Goal: Task Accomplishment & Management: Complete application form

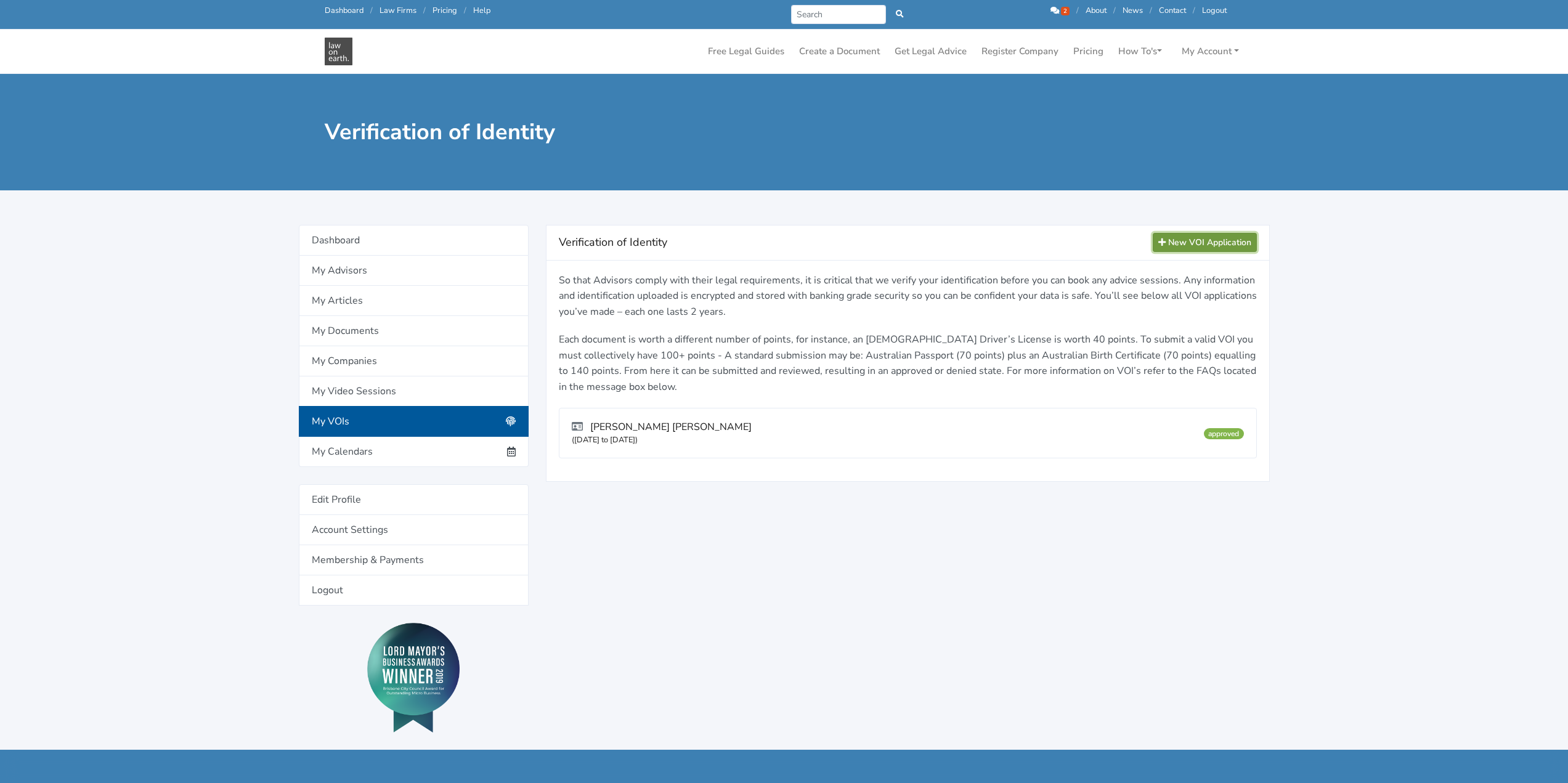
click at [1199, 244] on link "New VOI Application" at bounding box center [1204, 243] width 104 height 19
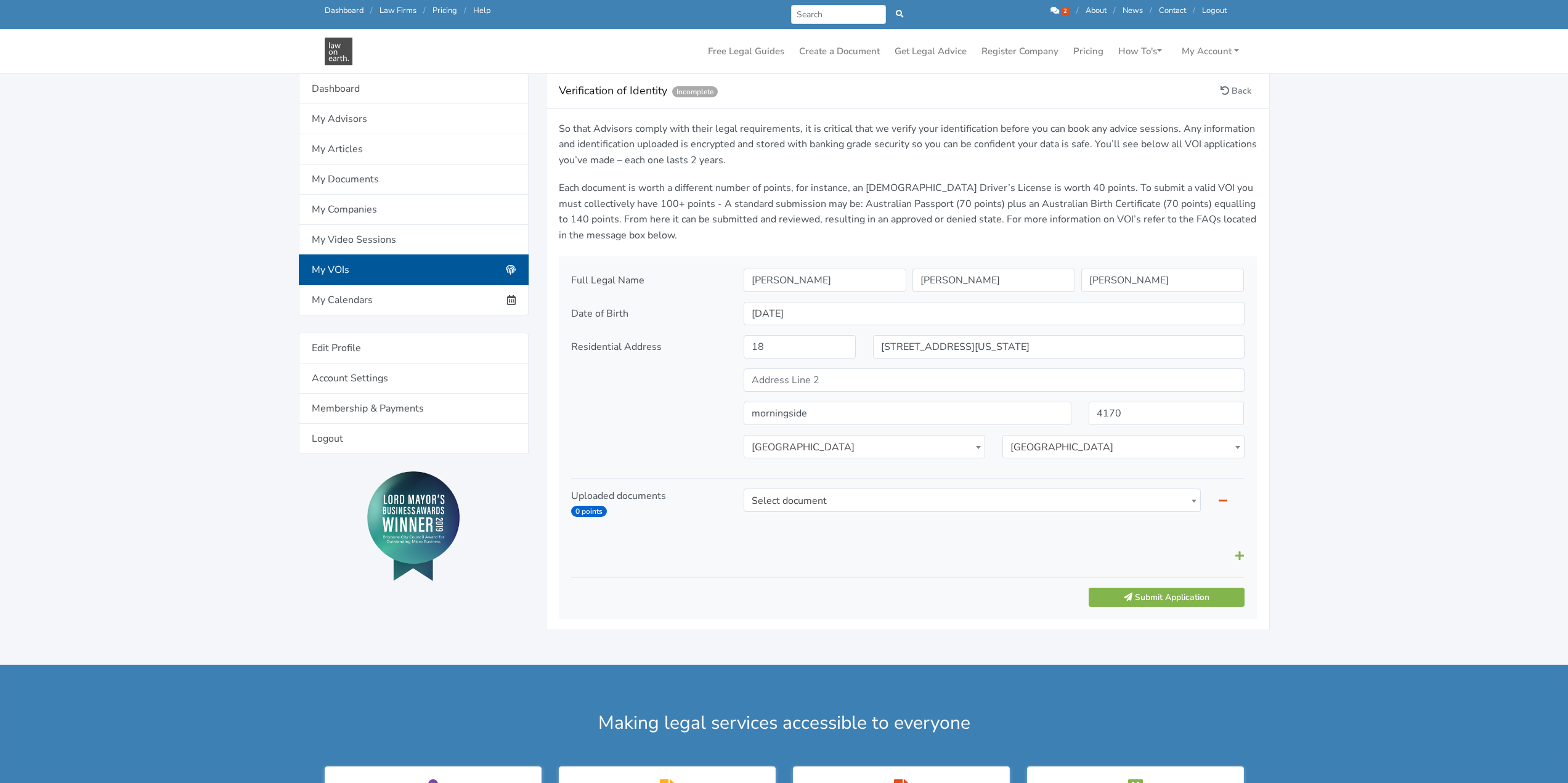
scroll to position [123, 0]
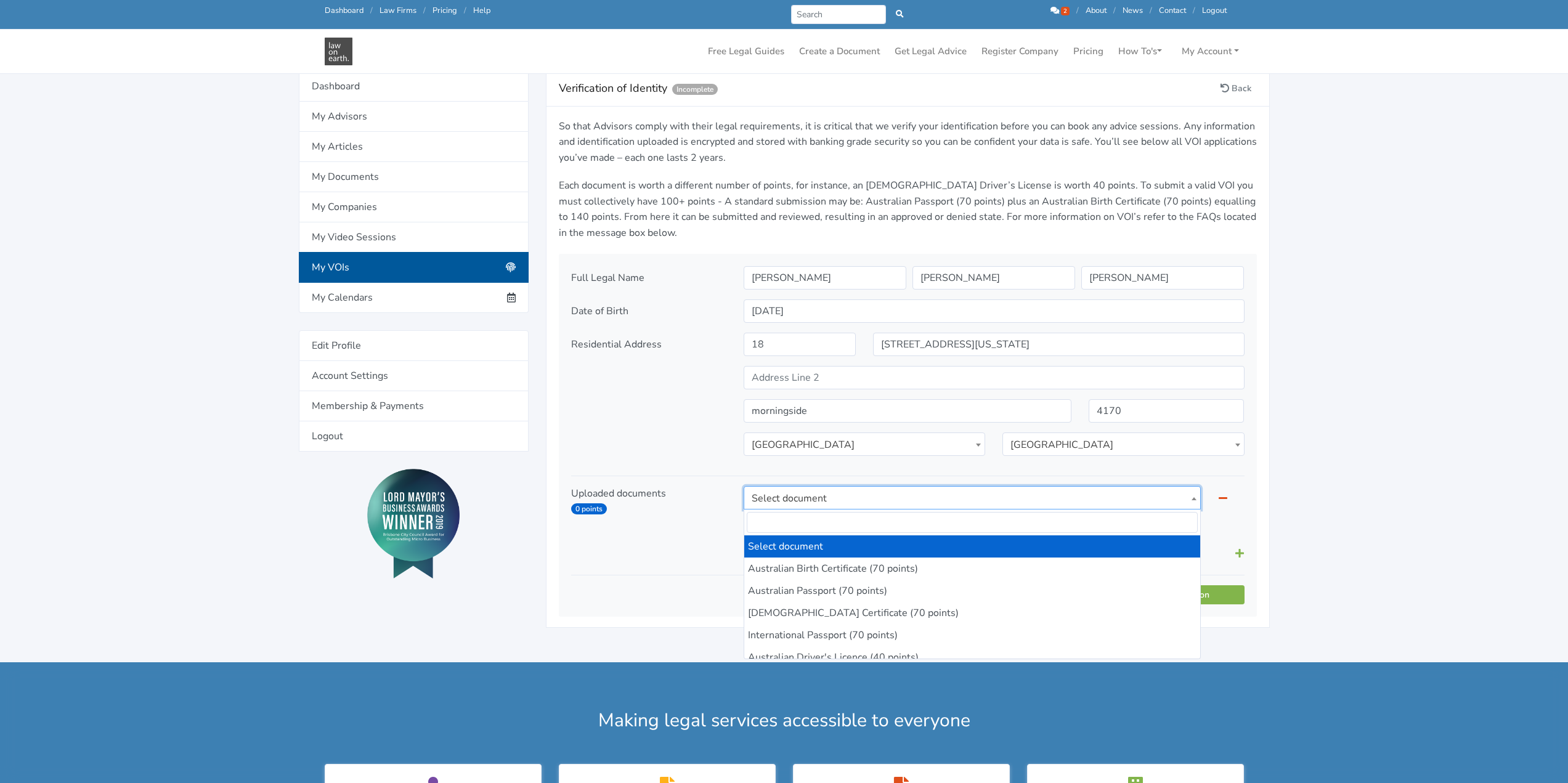
click at [1192, 501] on span at bounding box center [1193, 499] width 13 height 23
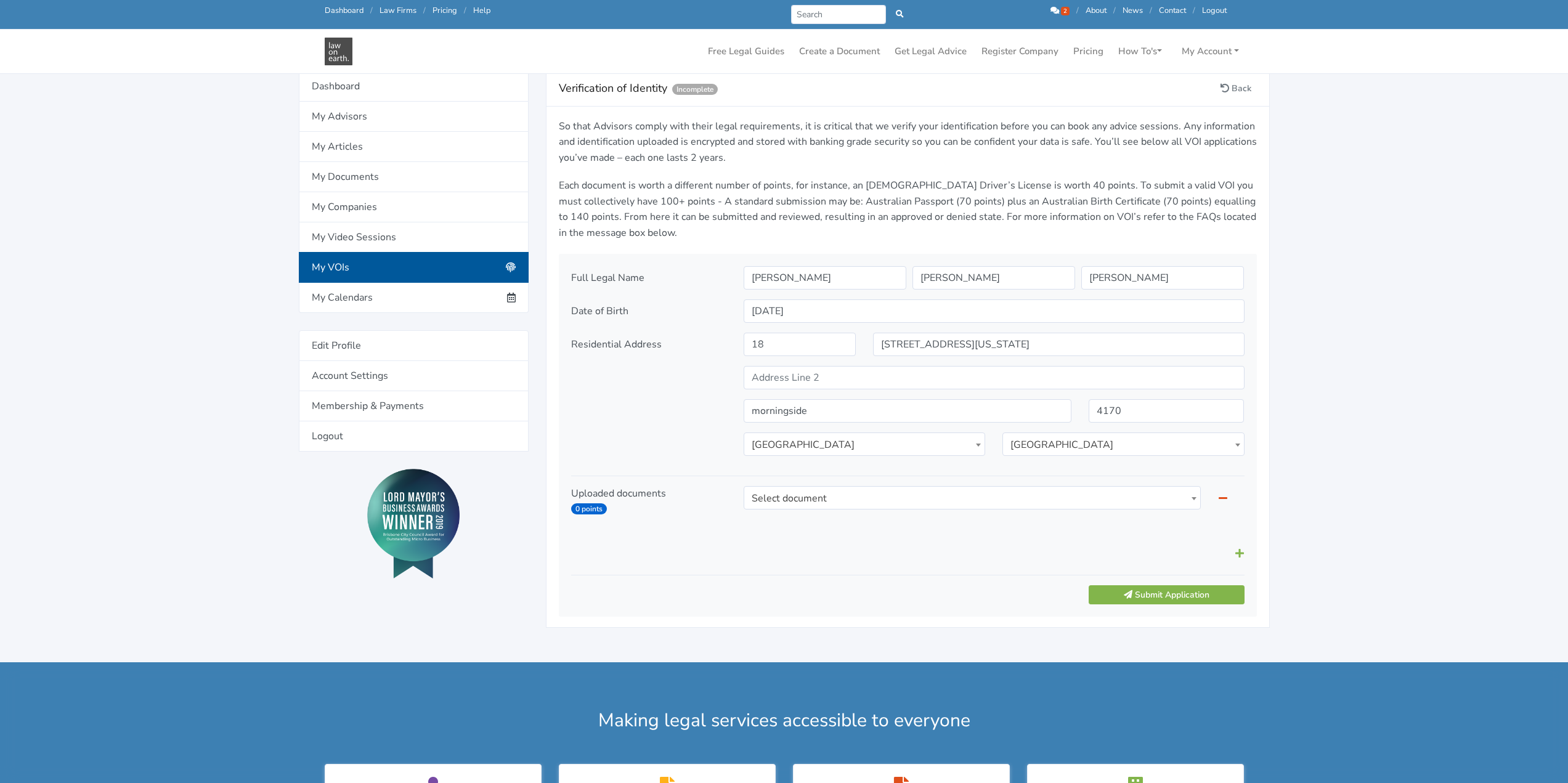
click at [1360, 481] on main "Verification of Identity Verification of Identity Incomplete Back So that Advis…" at bounding box center [784, 269] width 1568 height 785
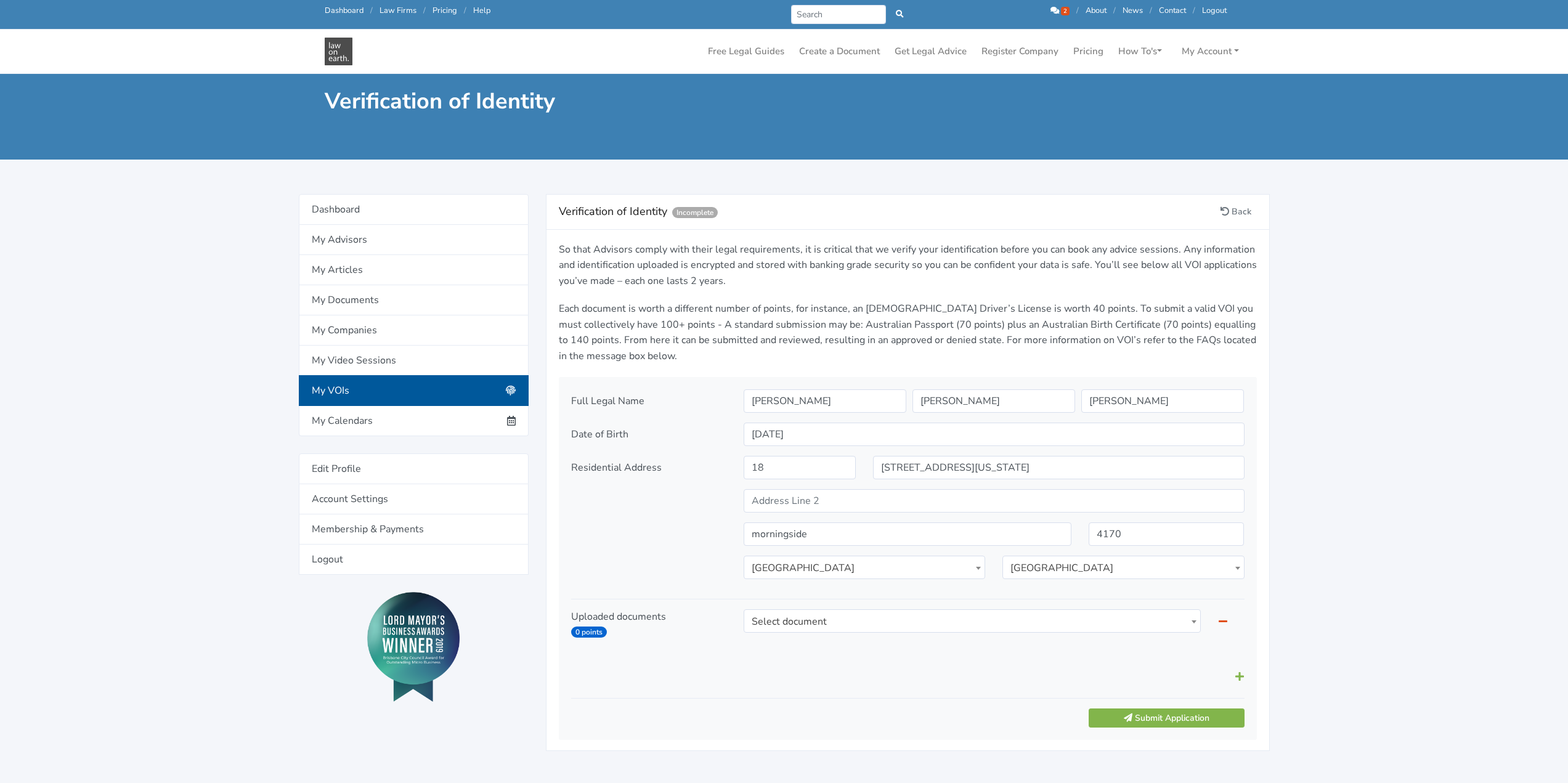
scroll to position [246, 0]
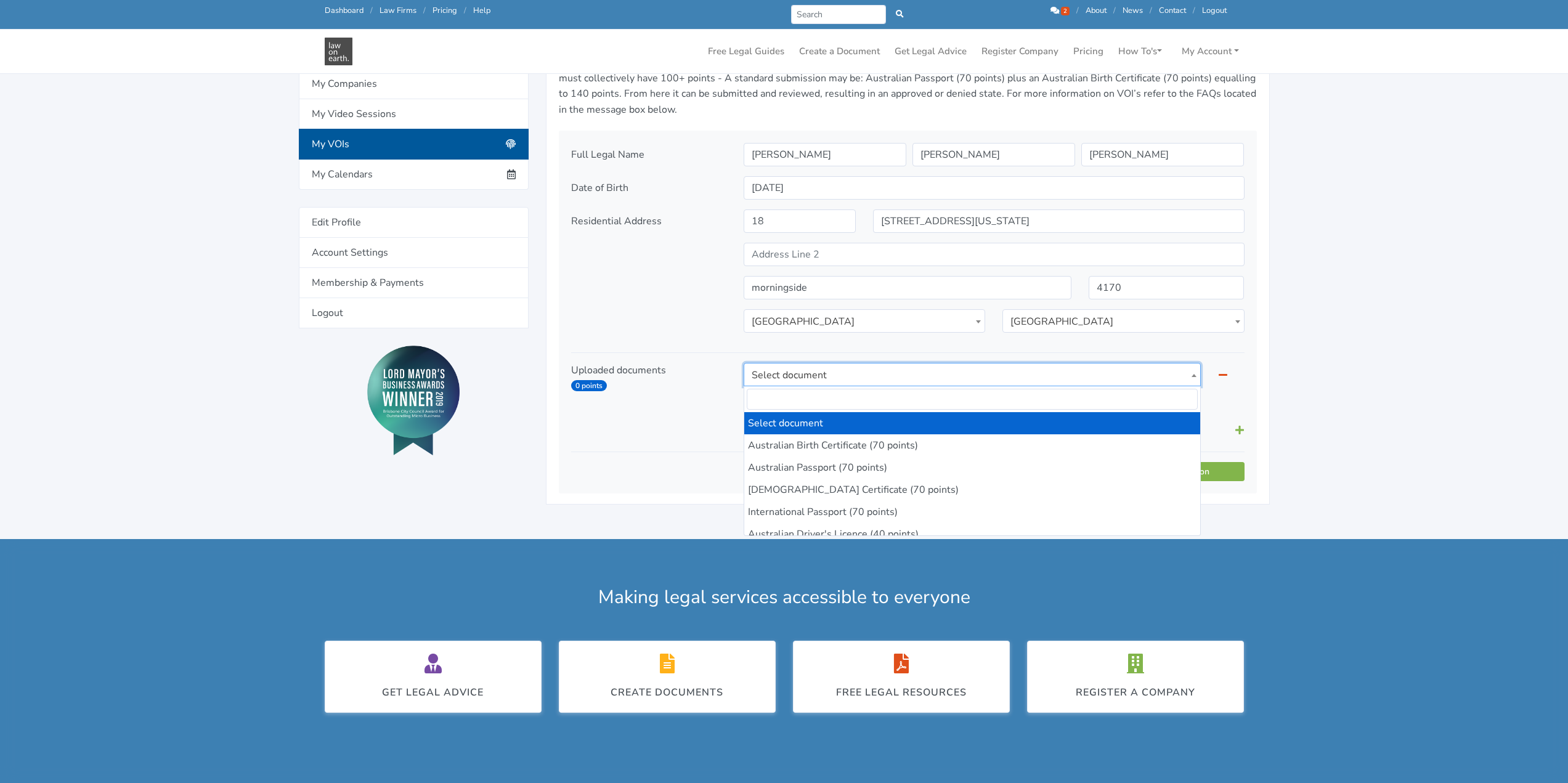
click at [1192, 375] on b at bounding box center [1193, 375] width 5 height 3
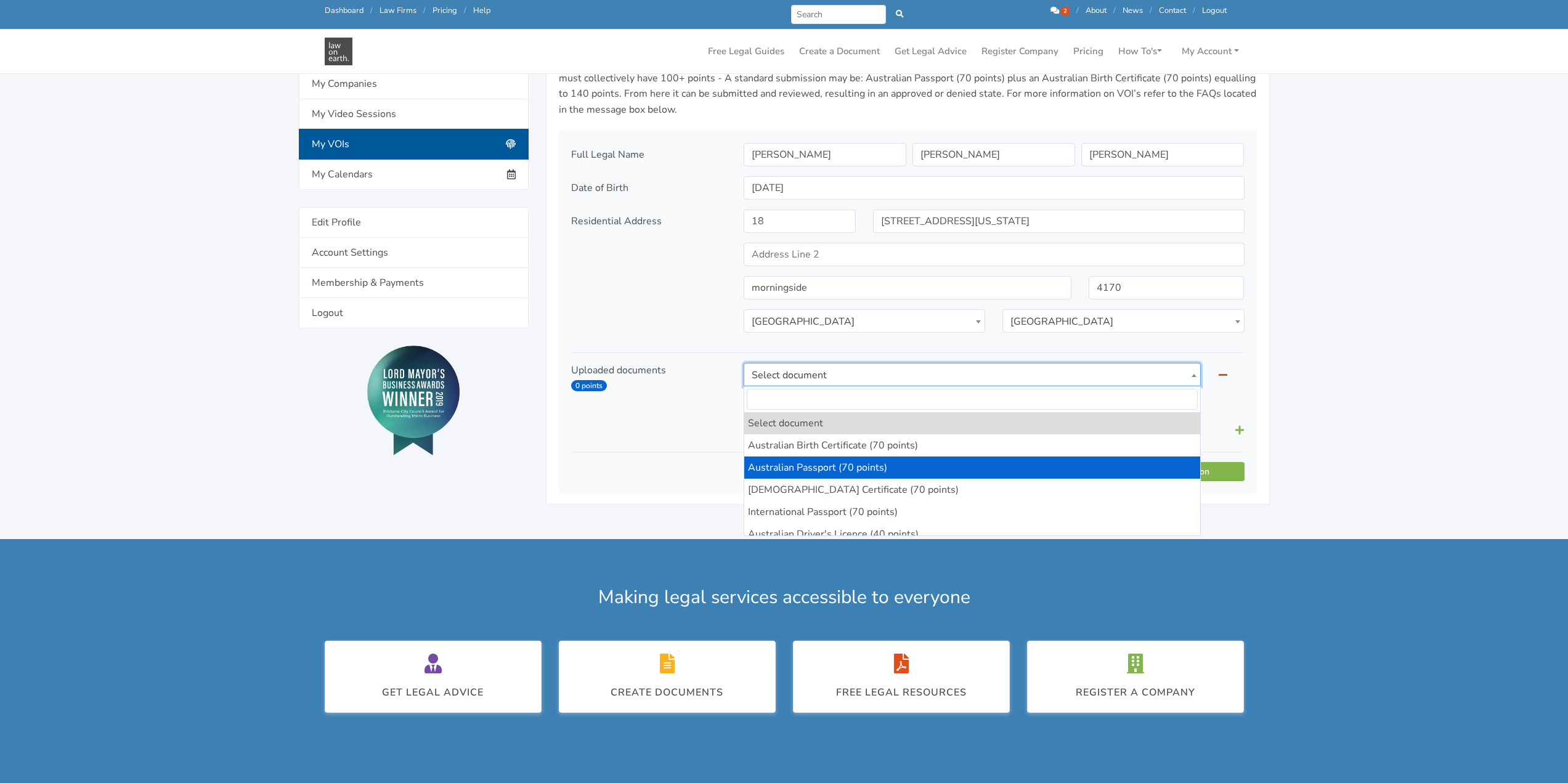
select select "1"
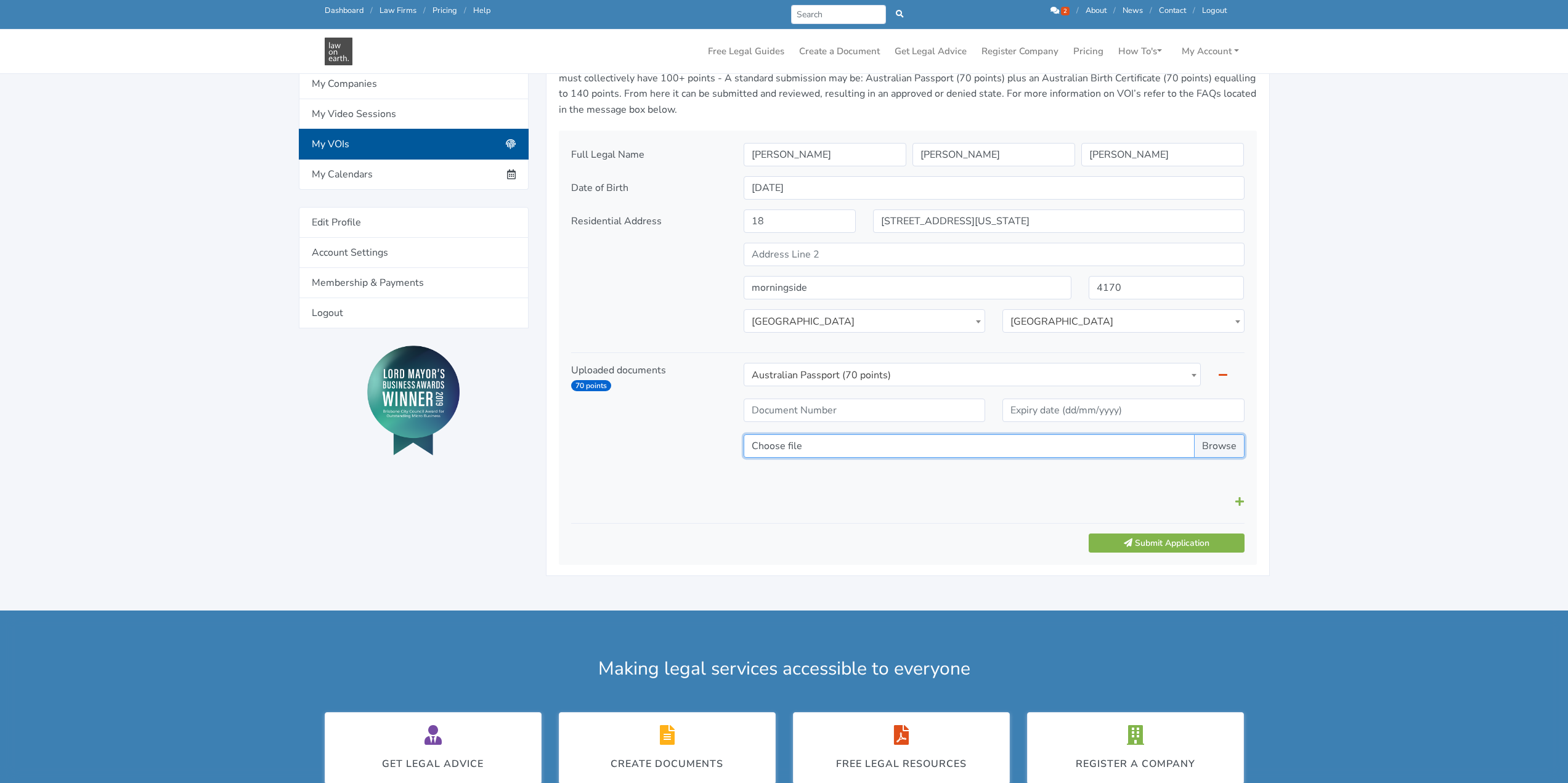
click at [1214, 448] on input "Choose file" at bounding box center [994, 446] width 501 height 23
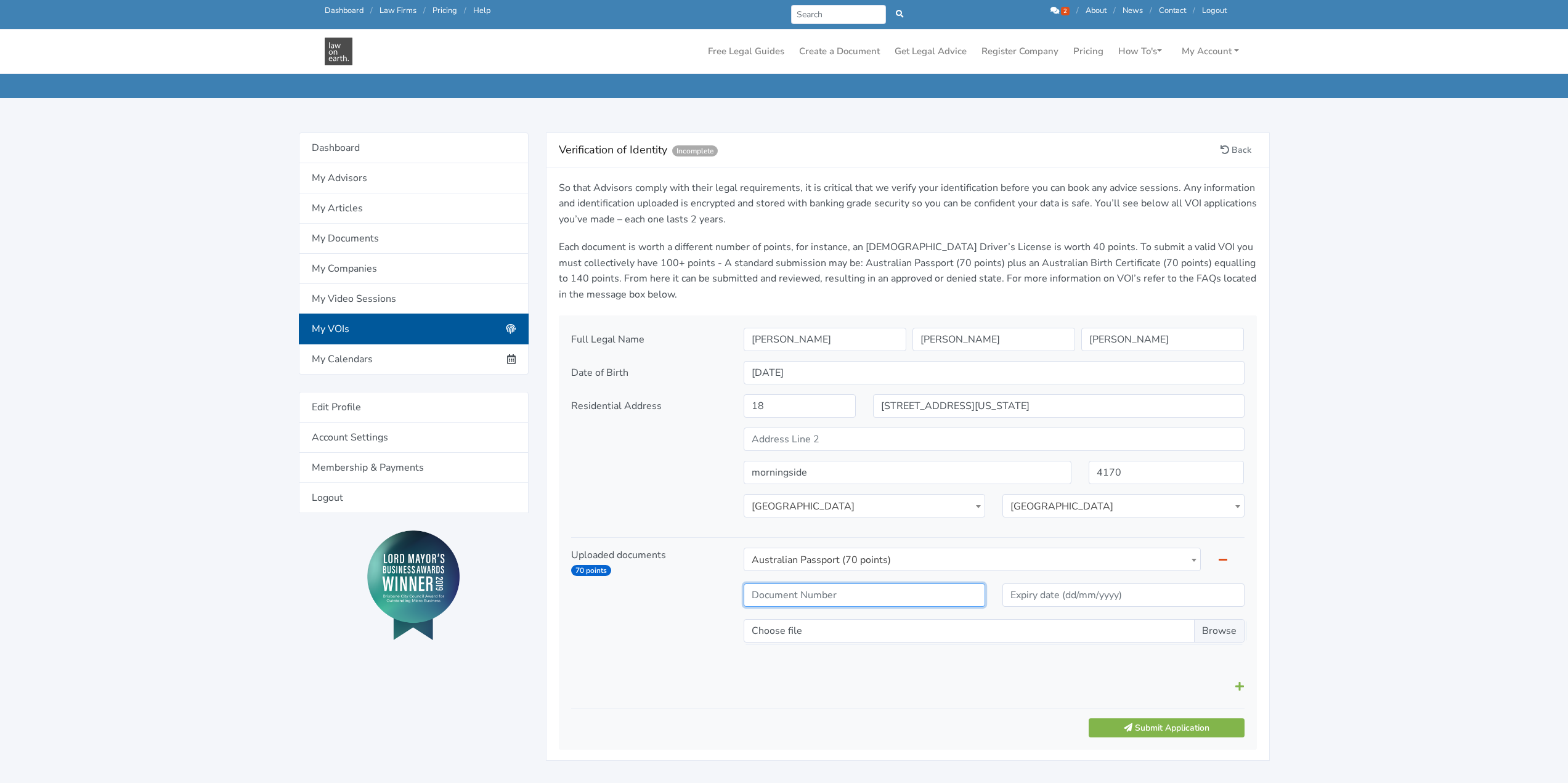
click at [822, 593] on input "text" at bounding box center [864, 595] width 242 height 23
type input "PB4601926"
click at [1127, 598] on input "text" at bounding box center [1123, 595] width 242 height 23
click at [1020, 502] on td "10" at bounding box center [1014, 502] width 19 height 22
click at [1139, 410] on th "»" at bounding box center [1138, 413] width 19 height 22
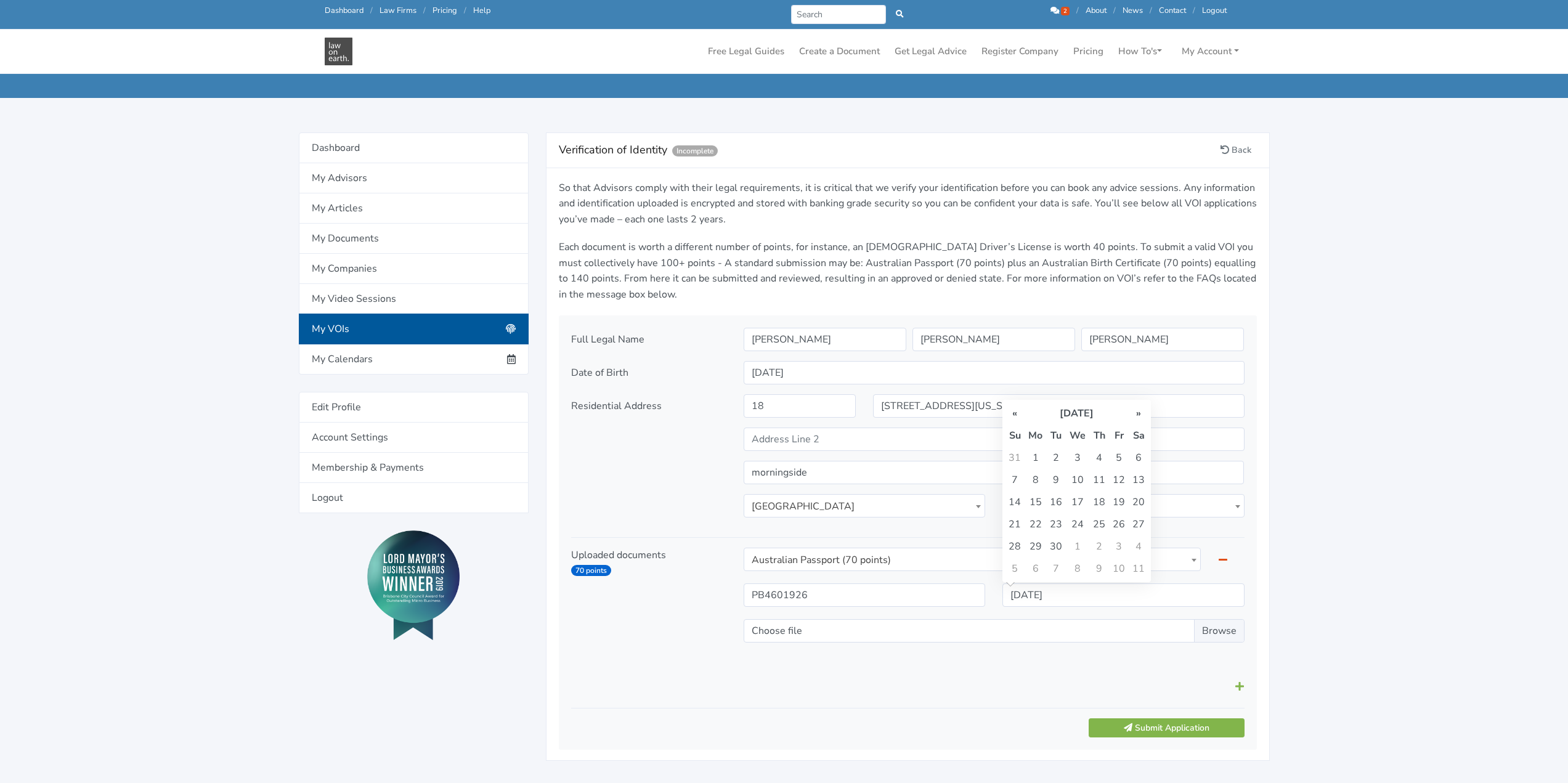
click at [1139, 410] on th "»" at bounding box center [1138, 413] width 19 height 22
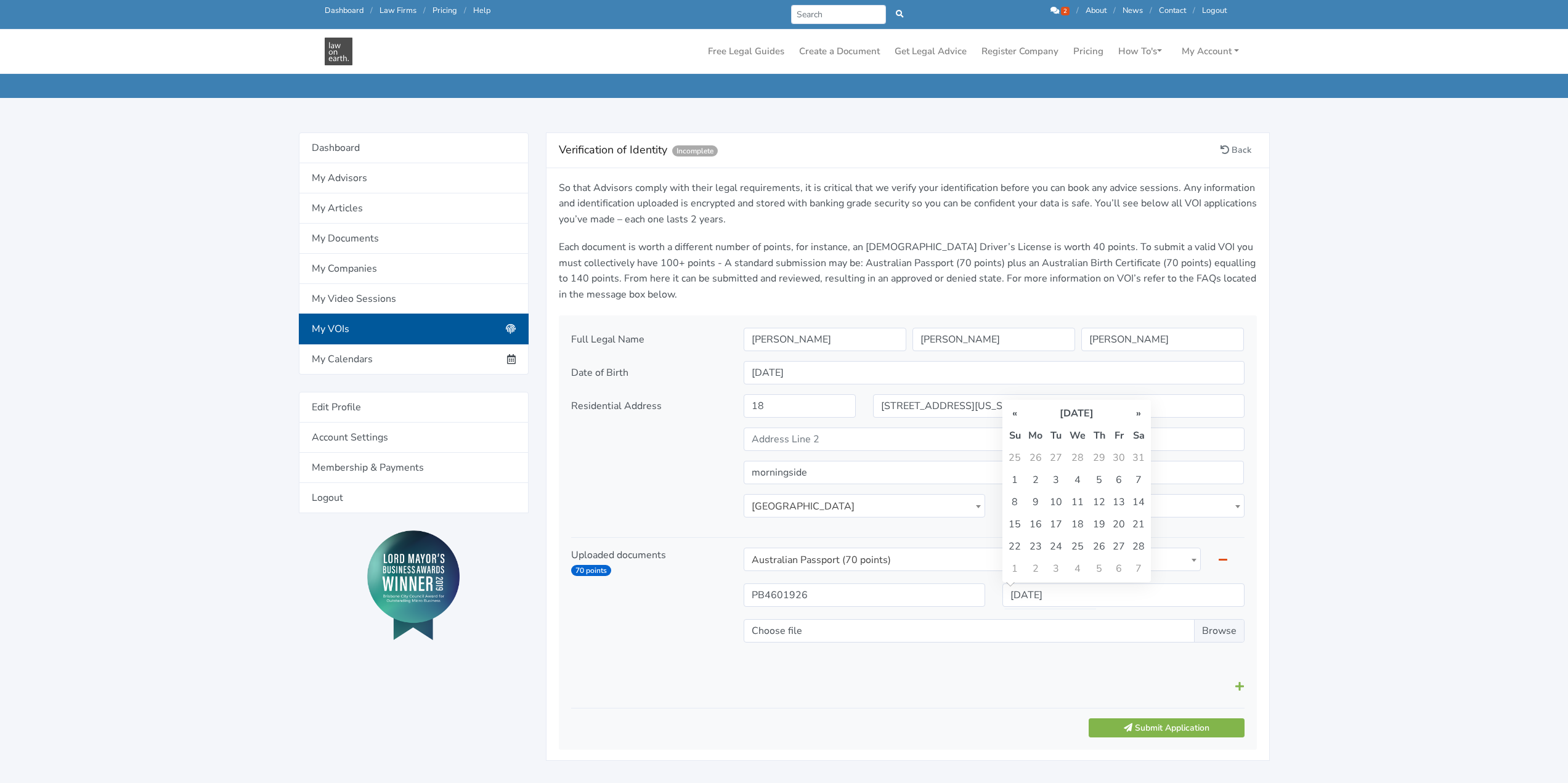
click at [1139, 410] on th "»" at bounding box center [1138, 413] width 19 height 22
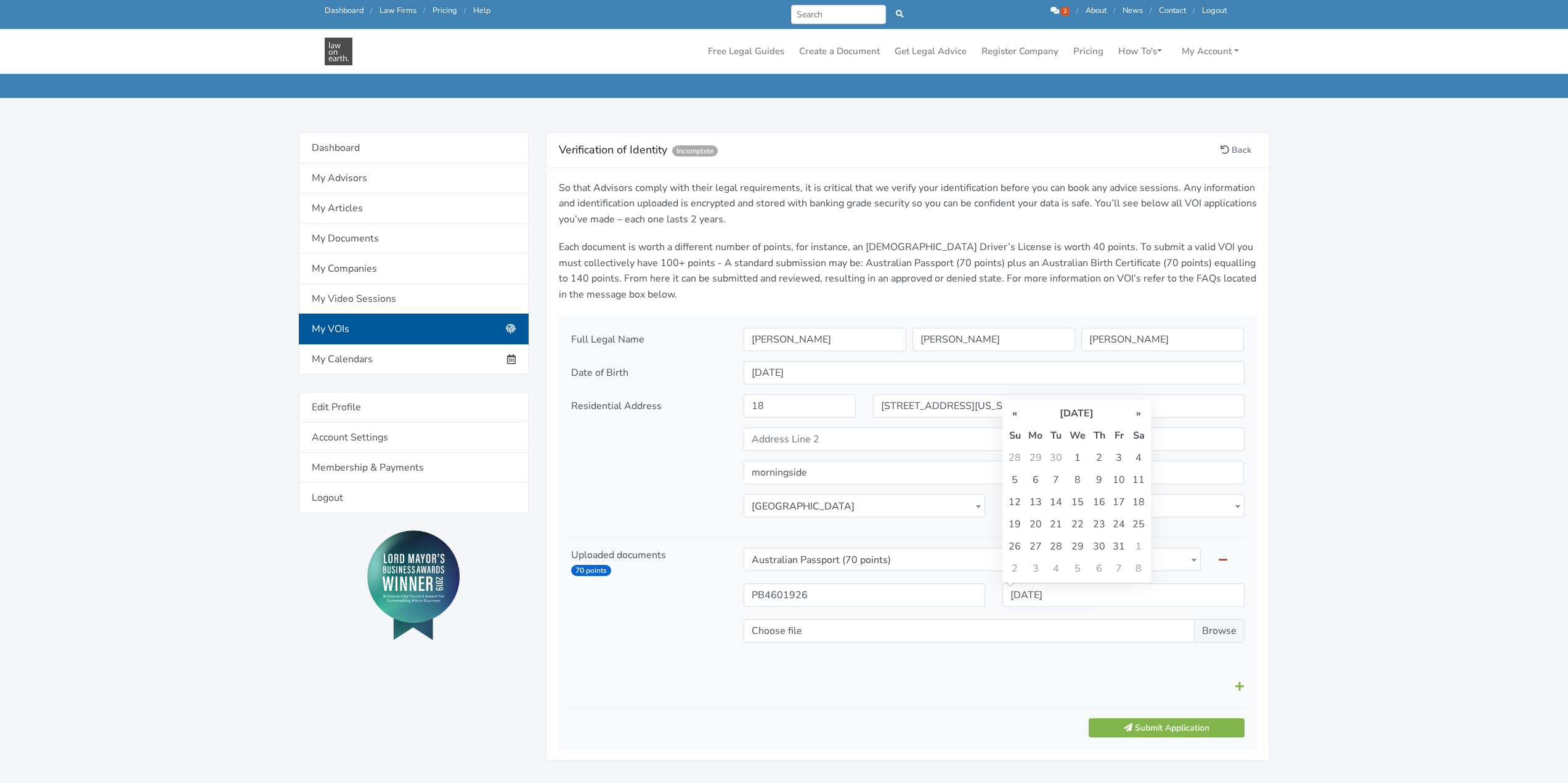
click at [1139, 410] on th "»" at bounding box center [1138, 413] width 19 height 22
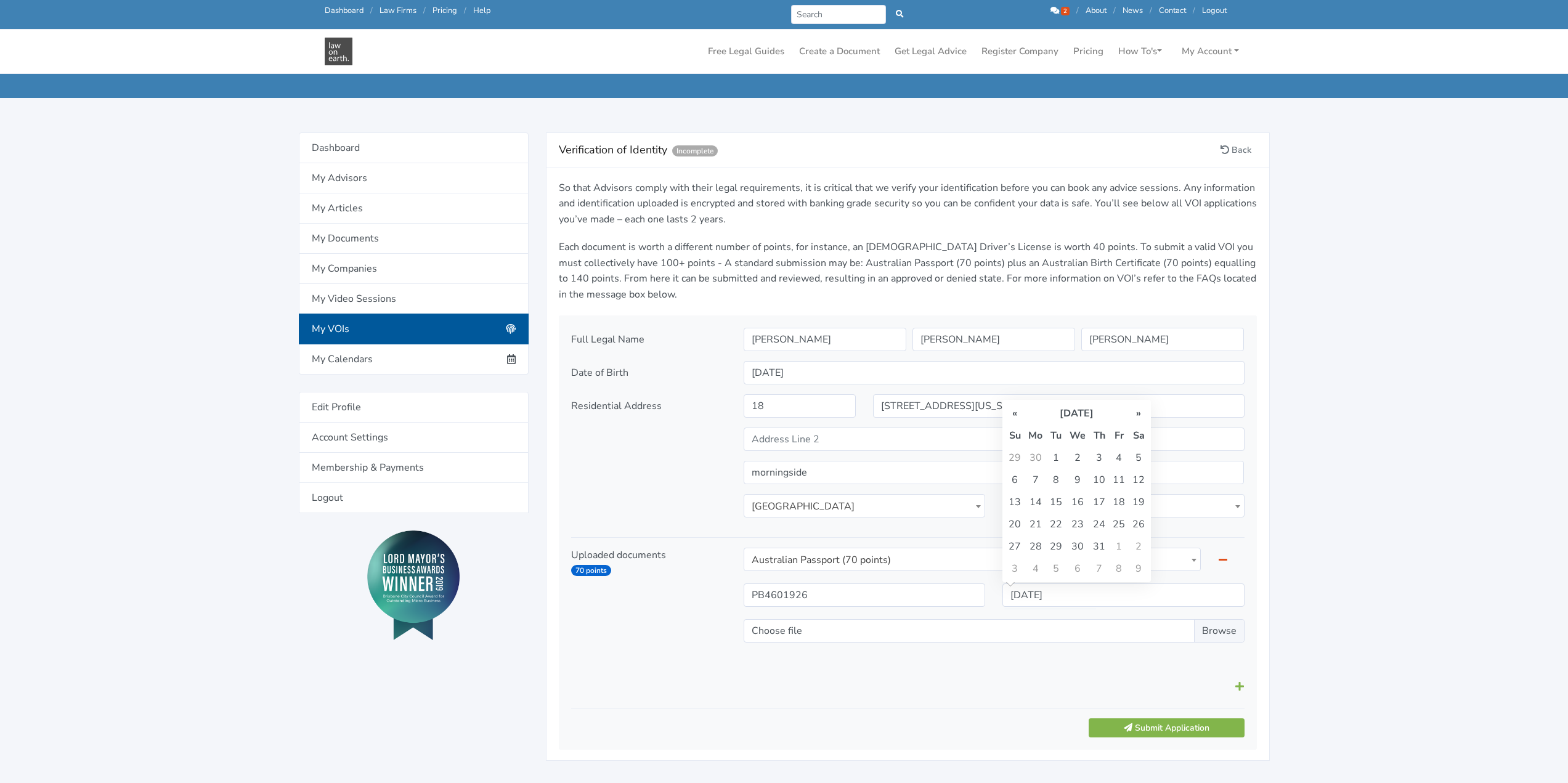
click at [1139, 410] on th "»" at bounding box center [1138, 413] width 19 height 22
click at [1138, 410] on th "»" at bounding box center [1138, 413] width 19 height 22
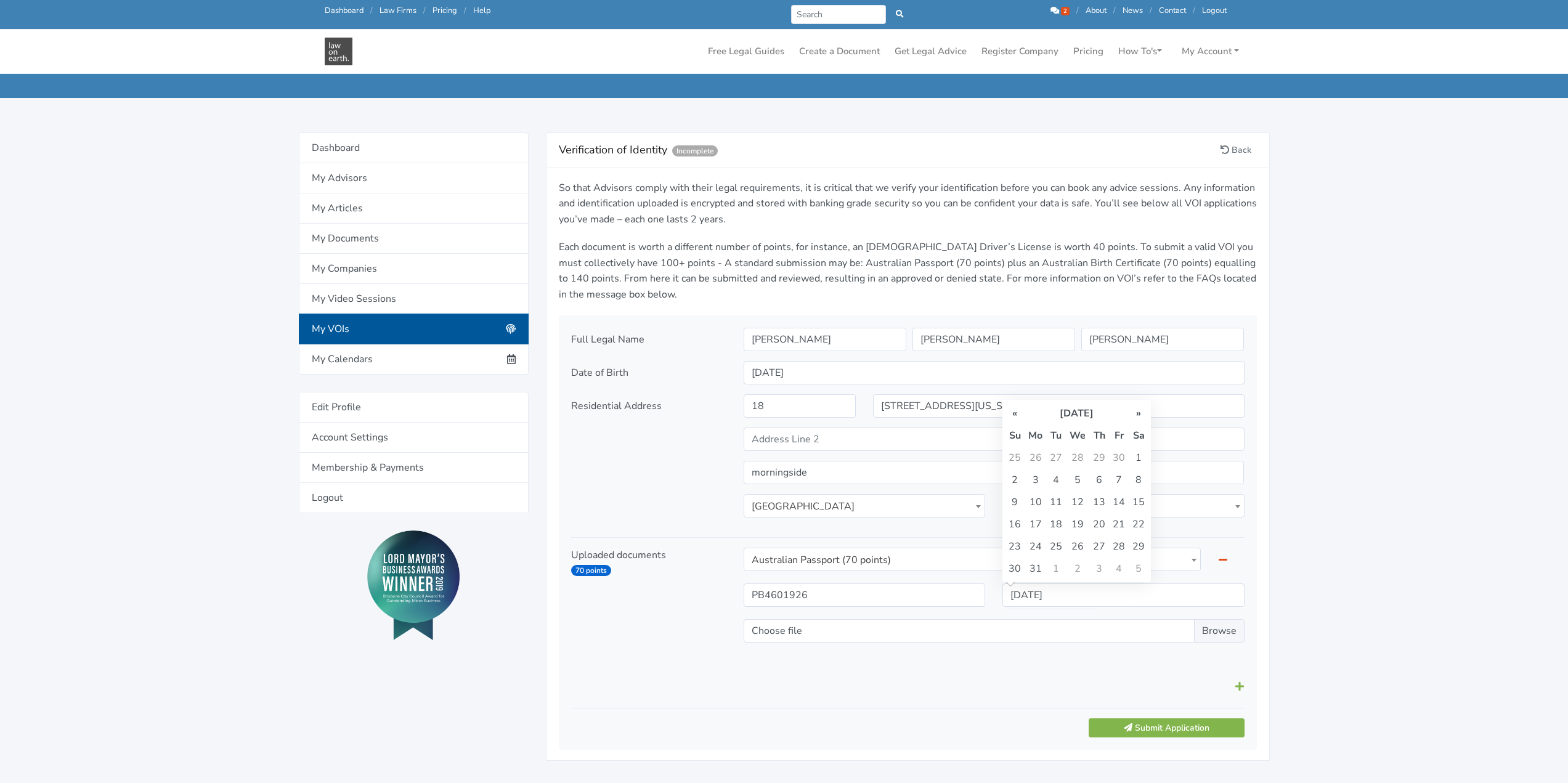
click at [1138, 410] on th "»" at bounding box center [1138, 413] width 19 height 22
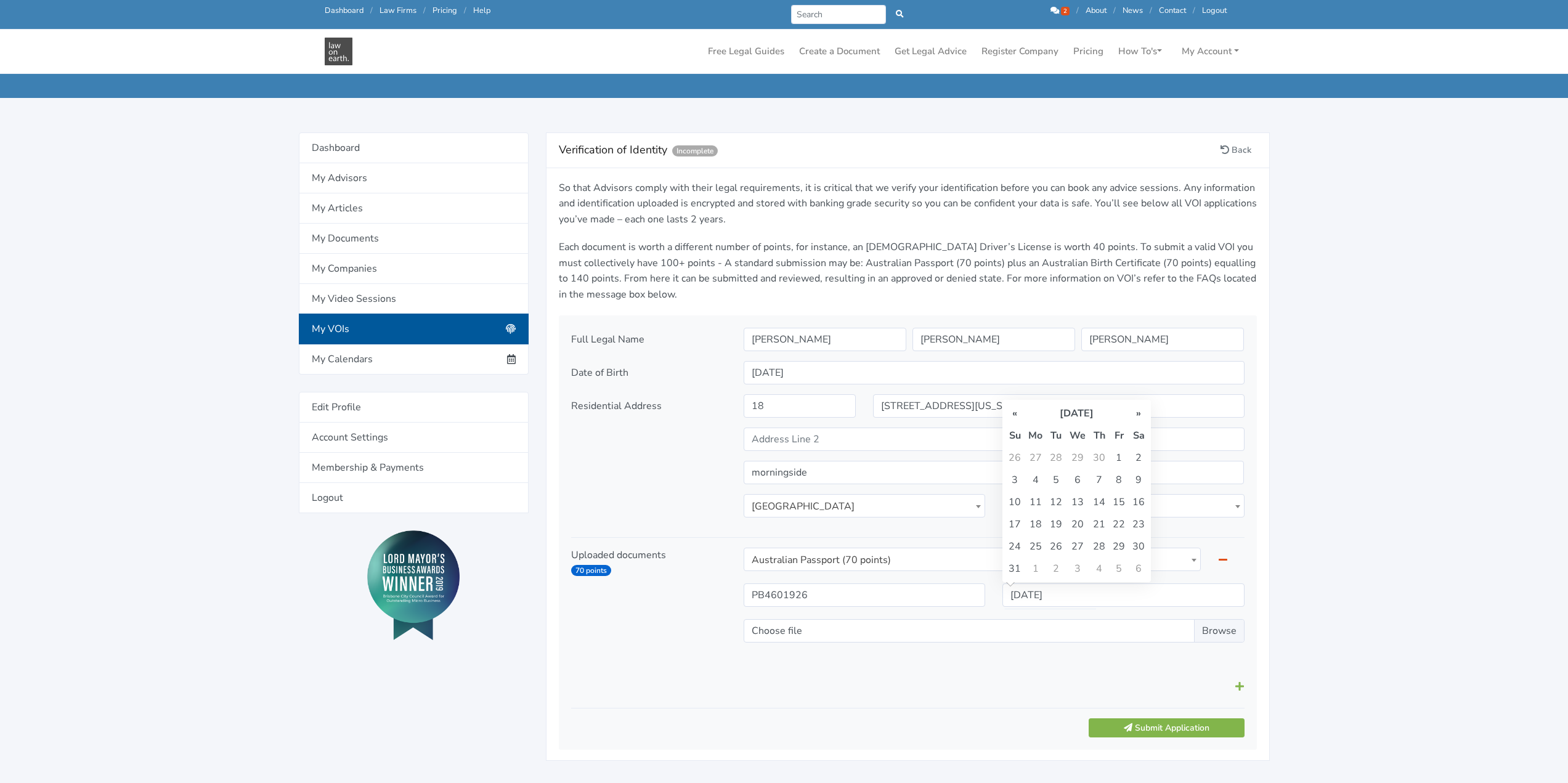
click at [1138, 410] on th "»" at bounding box center [1138, 413] width 19 height 22
click at [1135, 410] on th "»" at bounding box center [1138, 413] width 19 height 22
click at [1134, 410] on th "»" at bounding box center [1138, 413] width 19 height 22
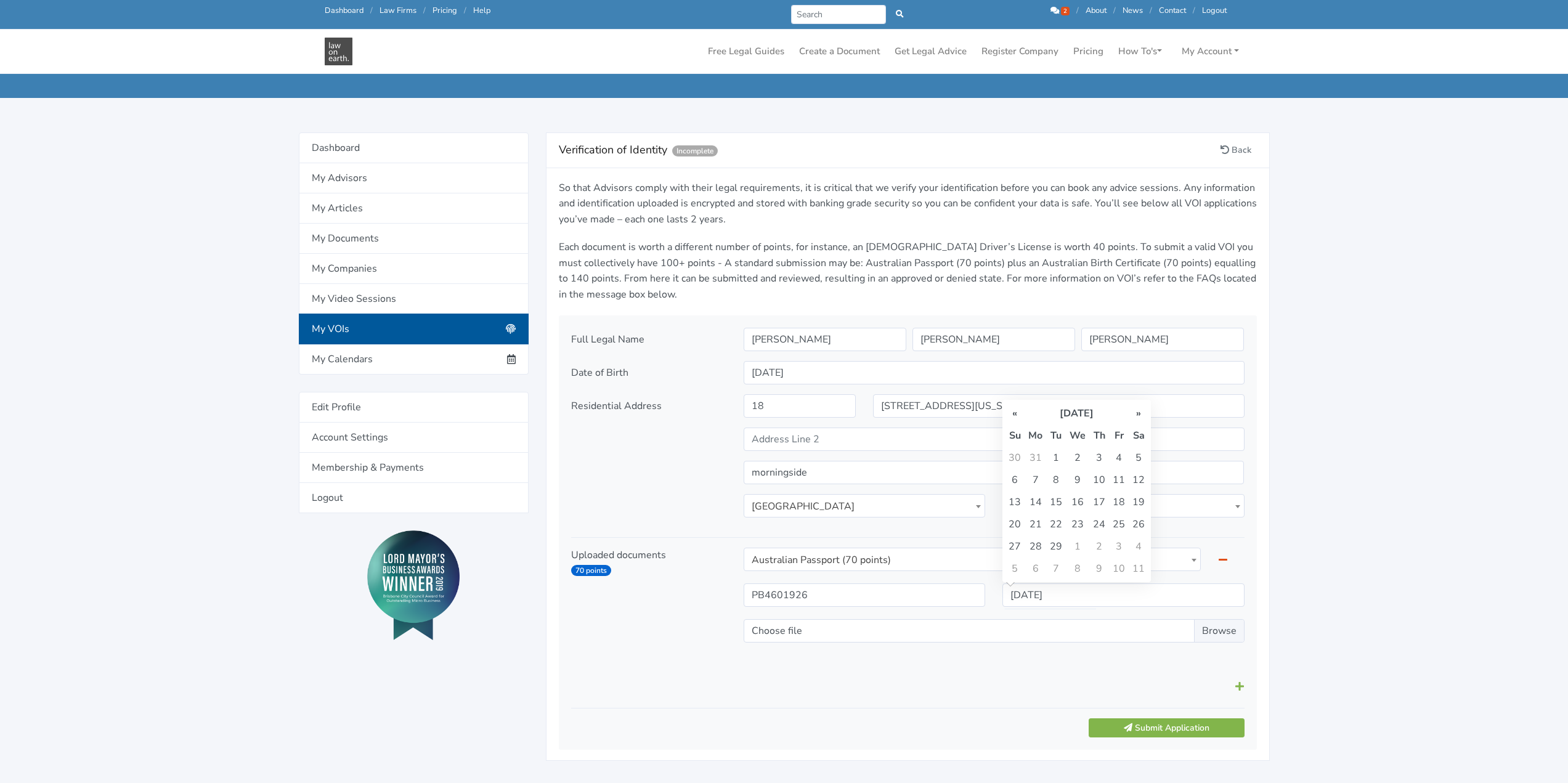
click at [1134, 410] on th "»" at bounding box center [1138, 413] width 19 height 22
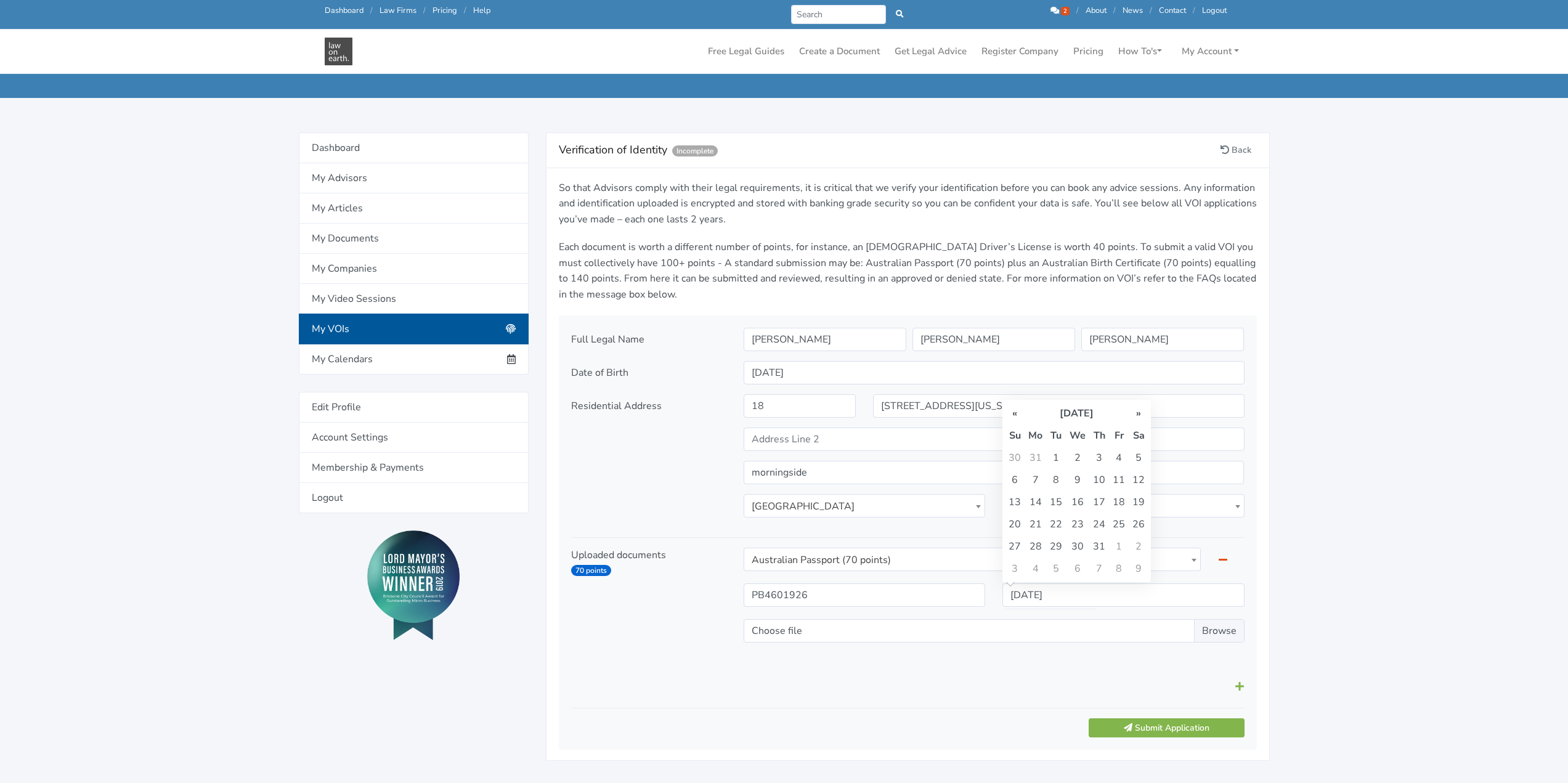
click at [1134, 410] on th "»" at bounding box center [1138, 413] width 19 height 22
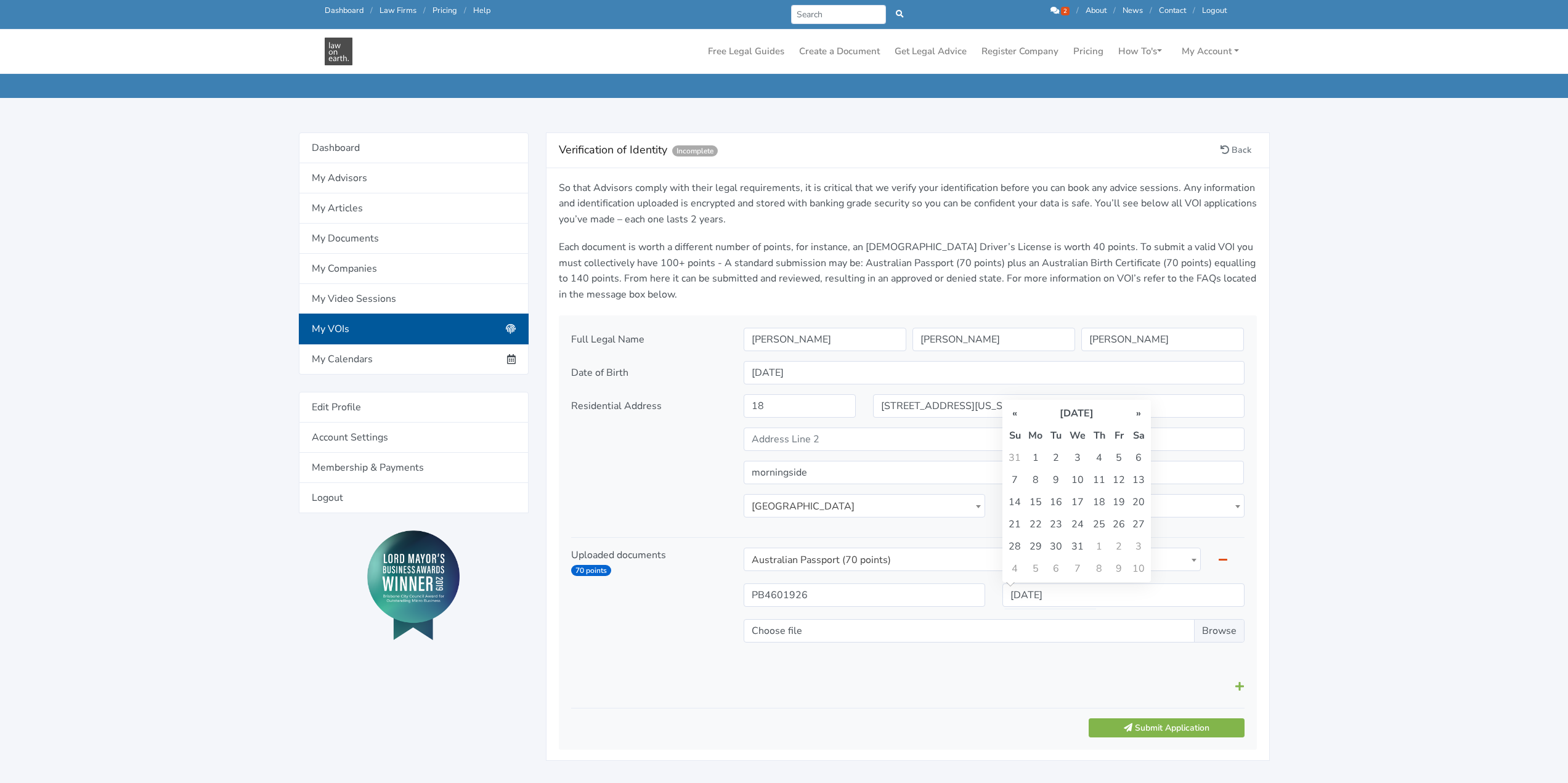
click at [1134, 410] on th "»" at bounding box center [1138, 413] width 19 height 22
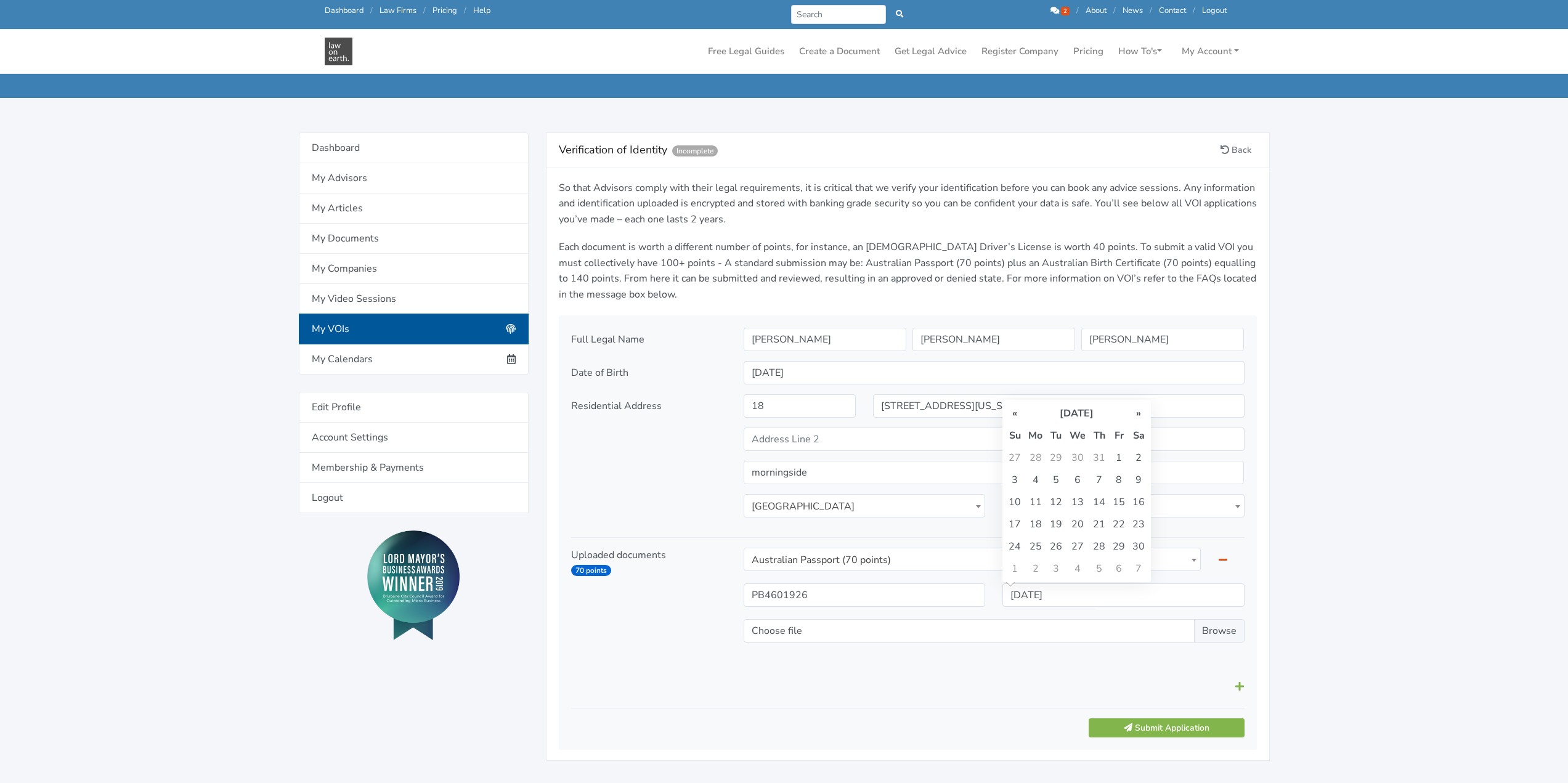
click at [1134, 410] on th "»" at bounding box center [1138, 413] width 19 height 22
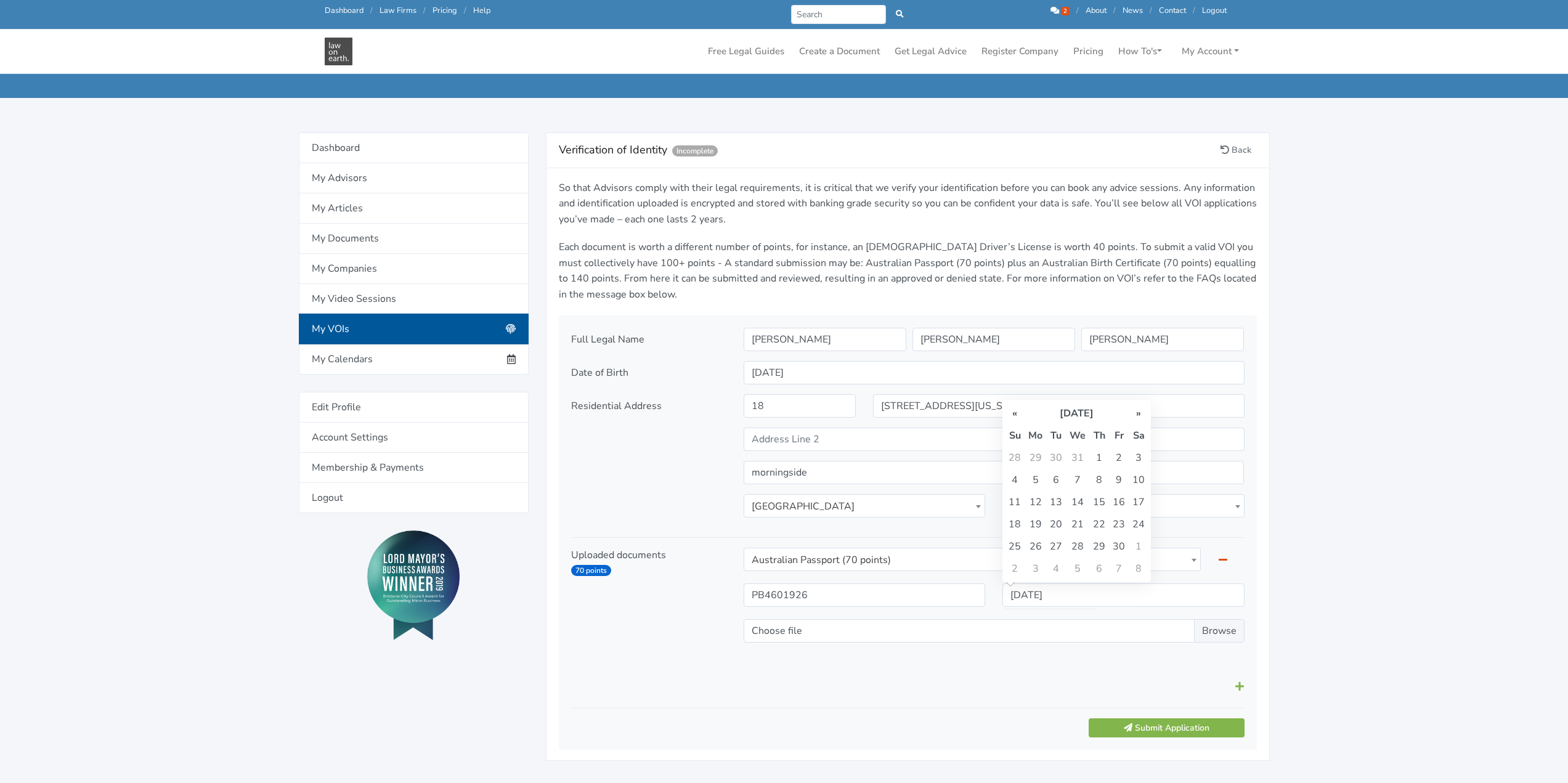
click at [1131, 410] on th "»" at bounding box center [1138, 413] width 19 height 22
click at [1015, 501] on td "10" at bounding box center [1014, 502] width 19 height 22
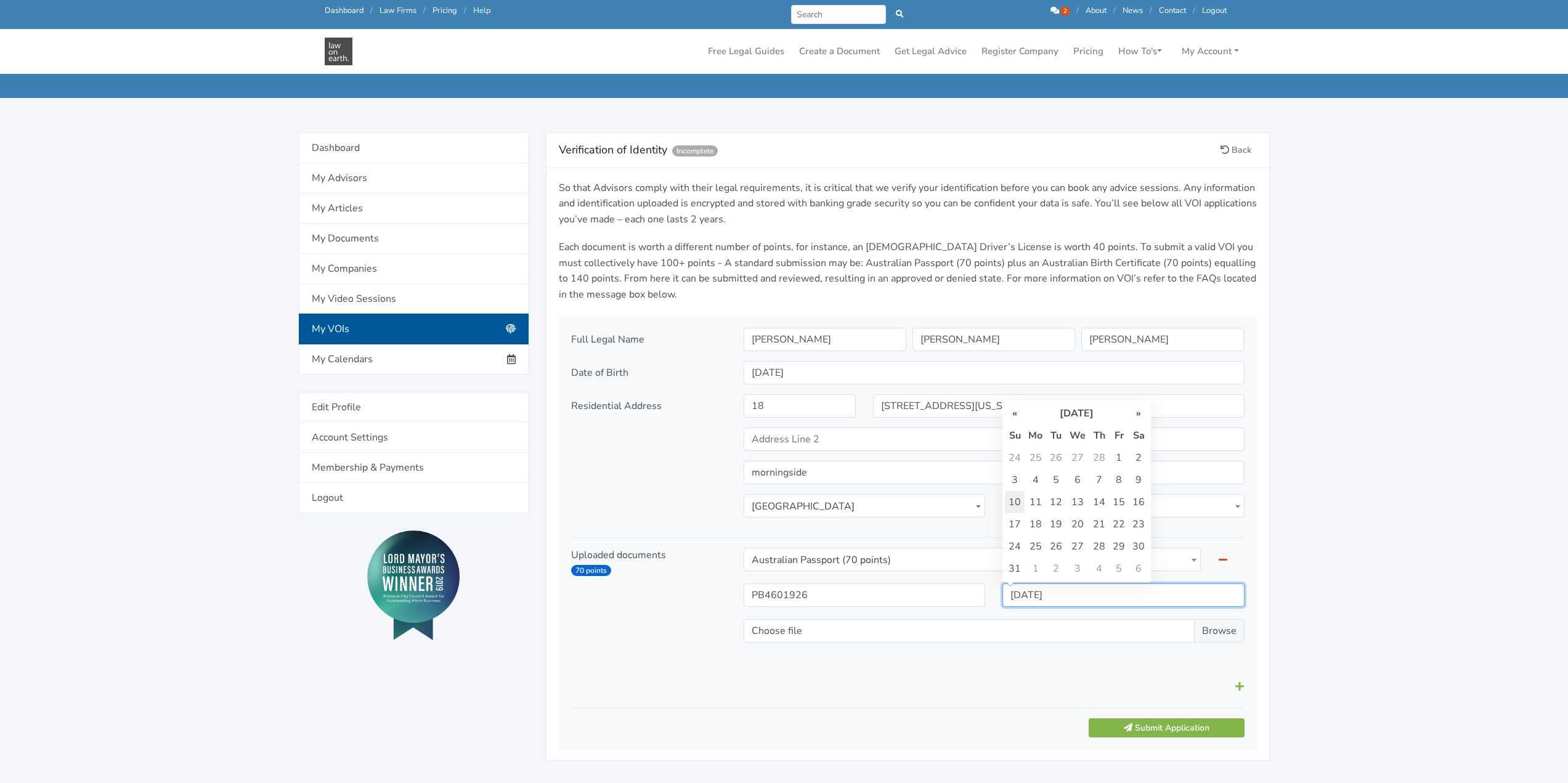
type input "10/03/2030"
click at [837, 636] on input "Choose file" at bounding box center [994, 631] width 501 height 23
type input "C:\fakepath\Passport Sw.pdf"
click at [1239, 686] on icon at bounding box center [1239, 686] width 9 height 10
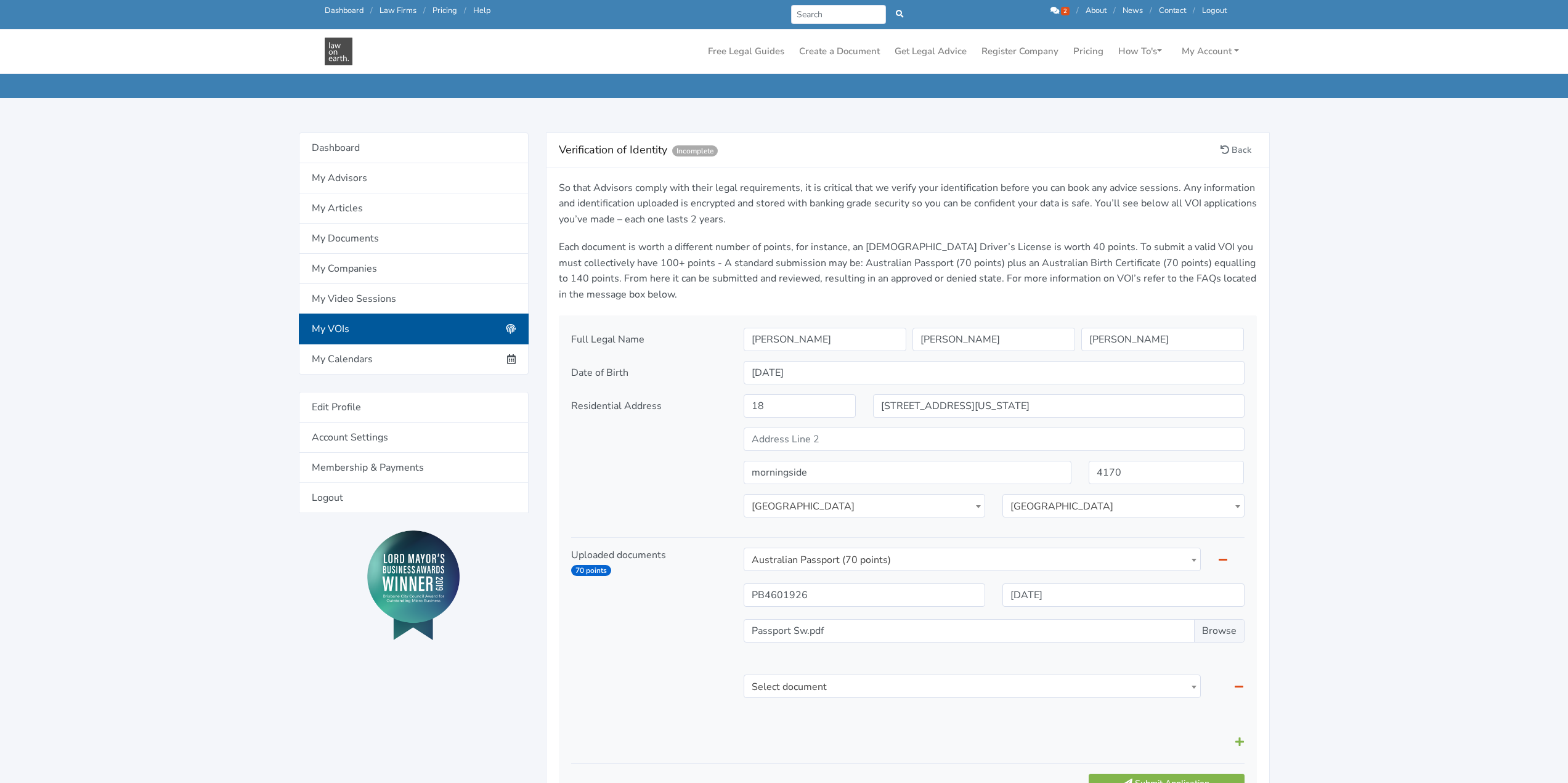
click at [1193, 691] on span at bounding box center [1193, 687] width 13 height 23
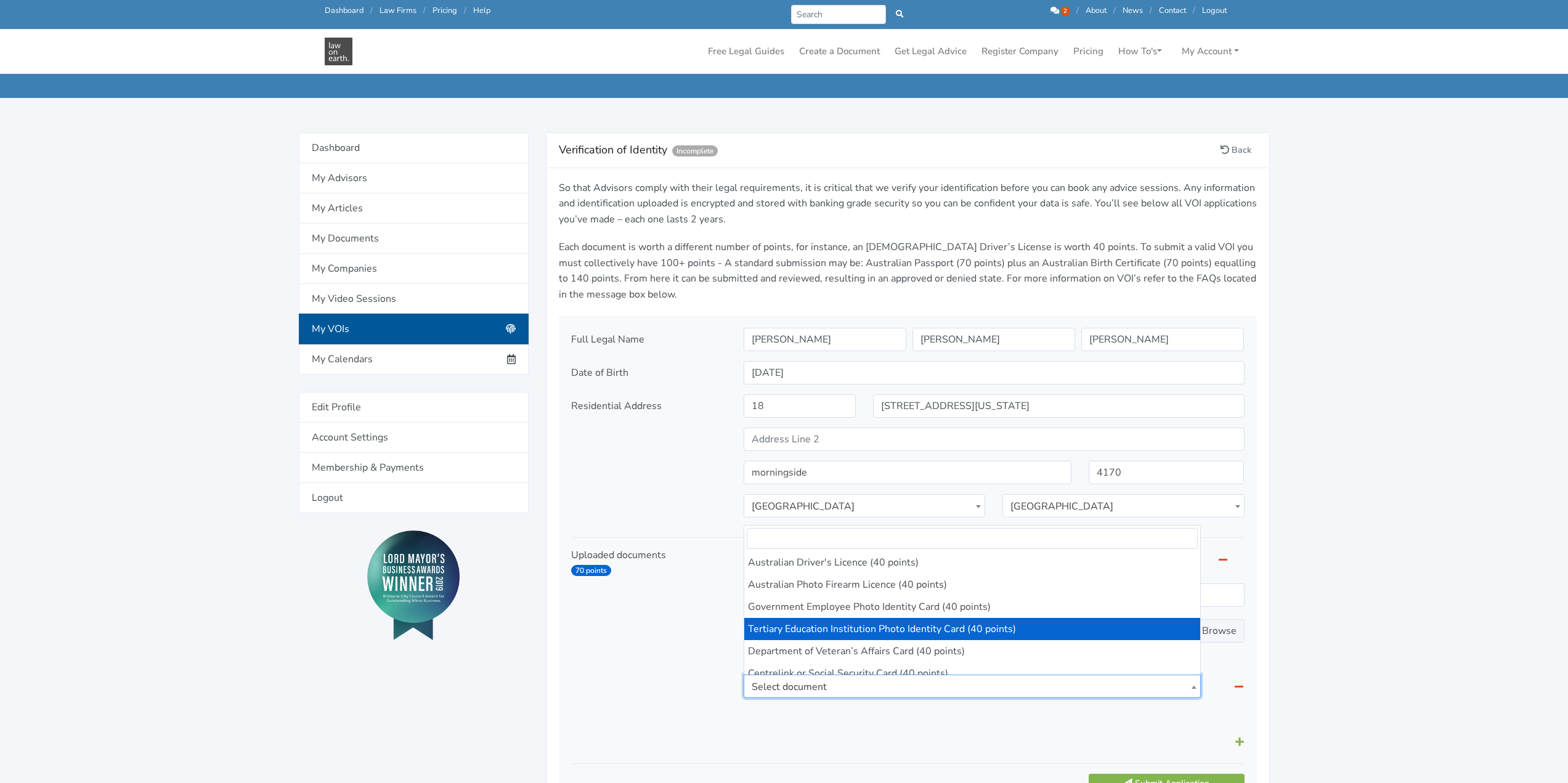
scroll to position [86, 0]
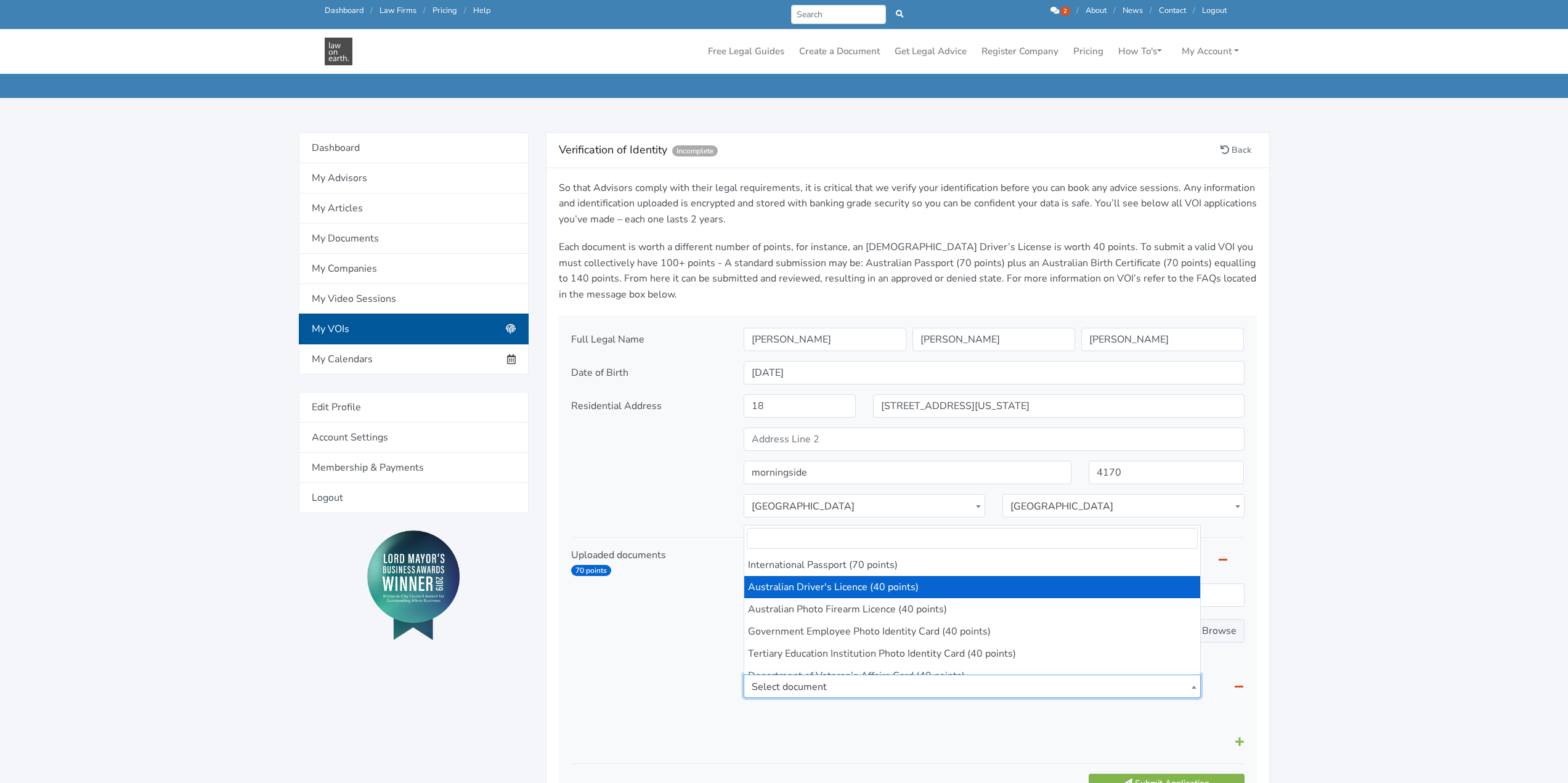
select select "4"
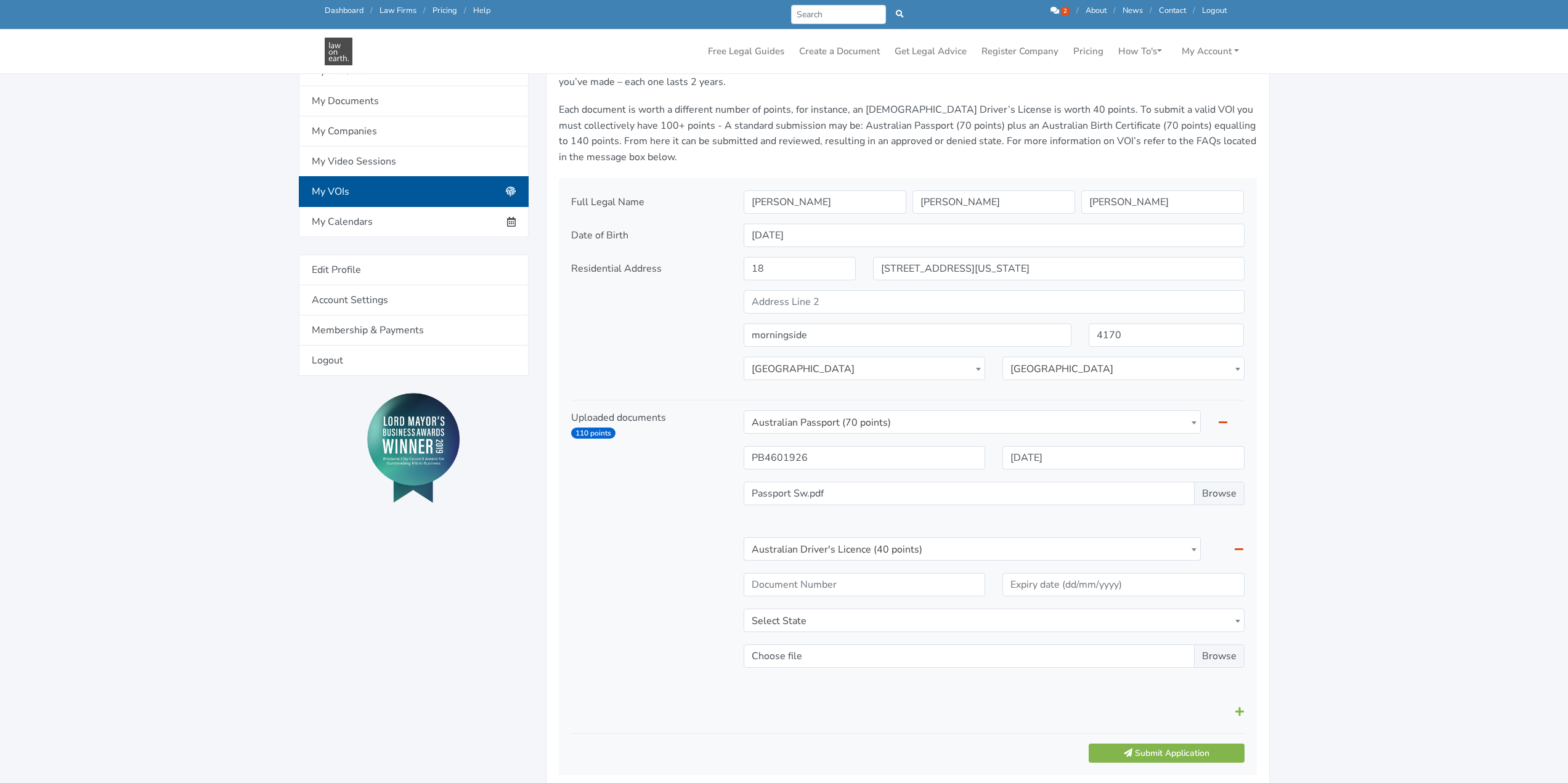
scroll to position [370, 0]
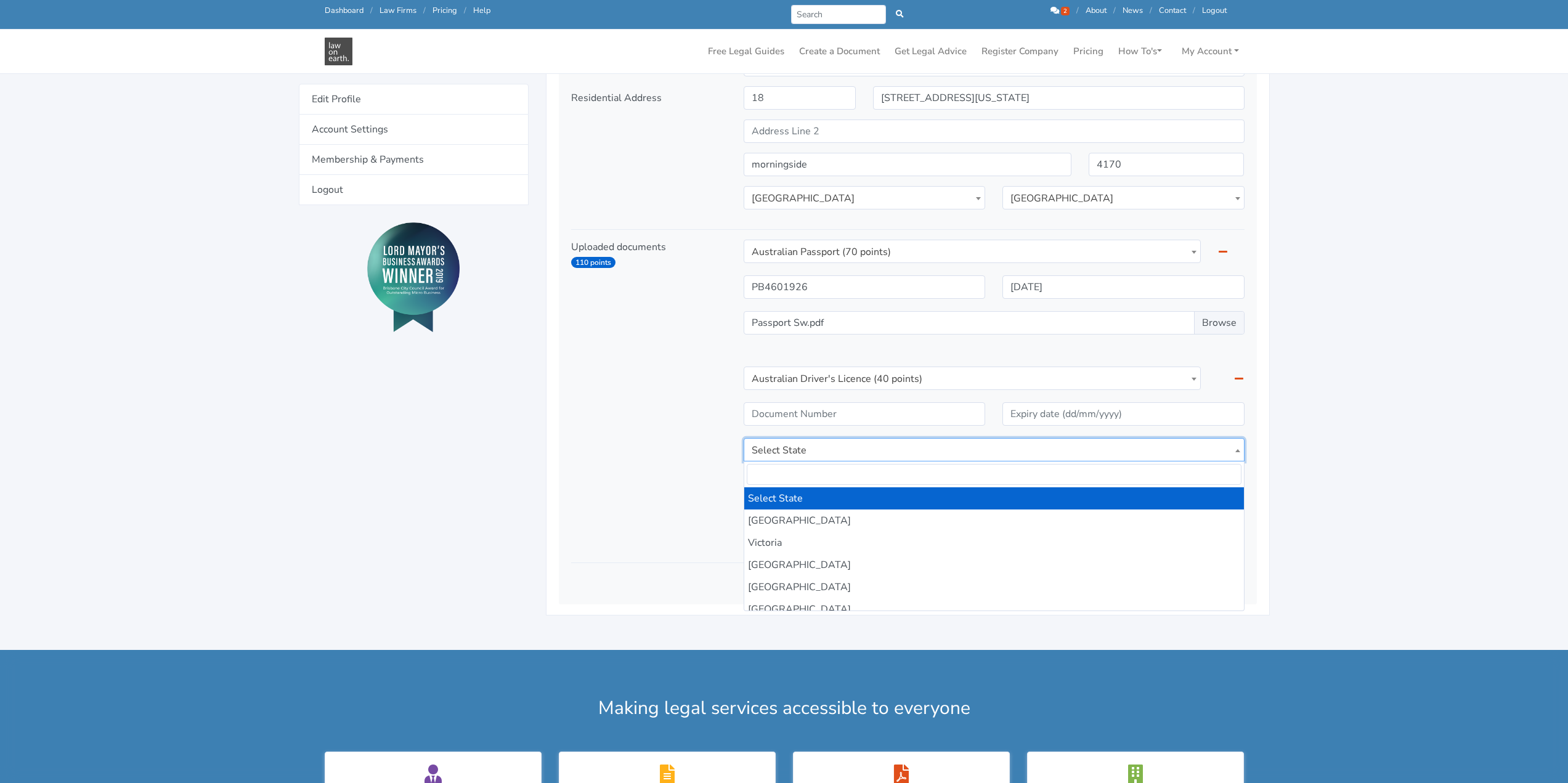
click at [1240, 449] on span at bounding box center [1237, 450] width 13 height 23
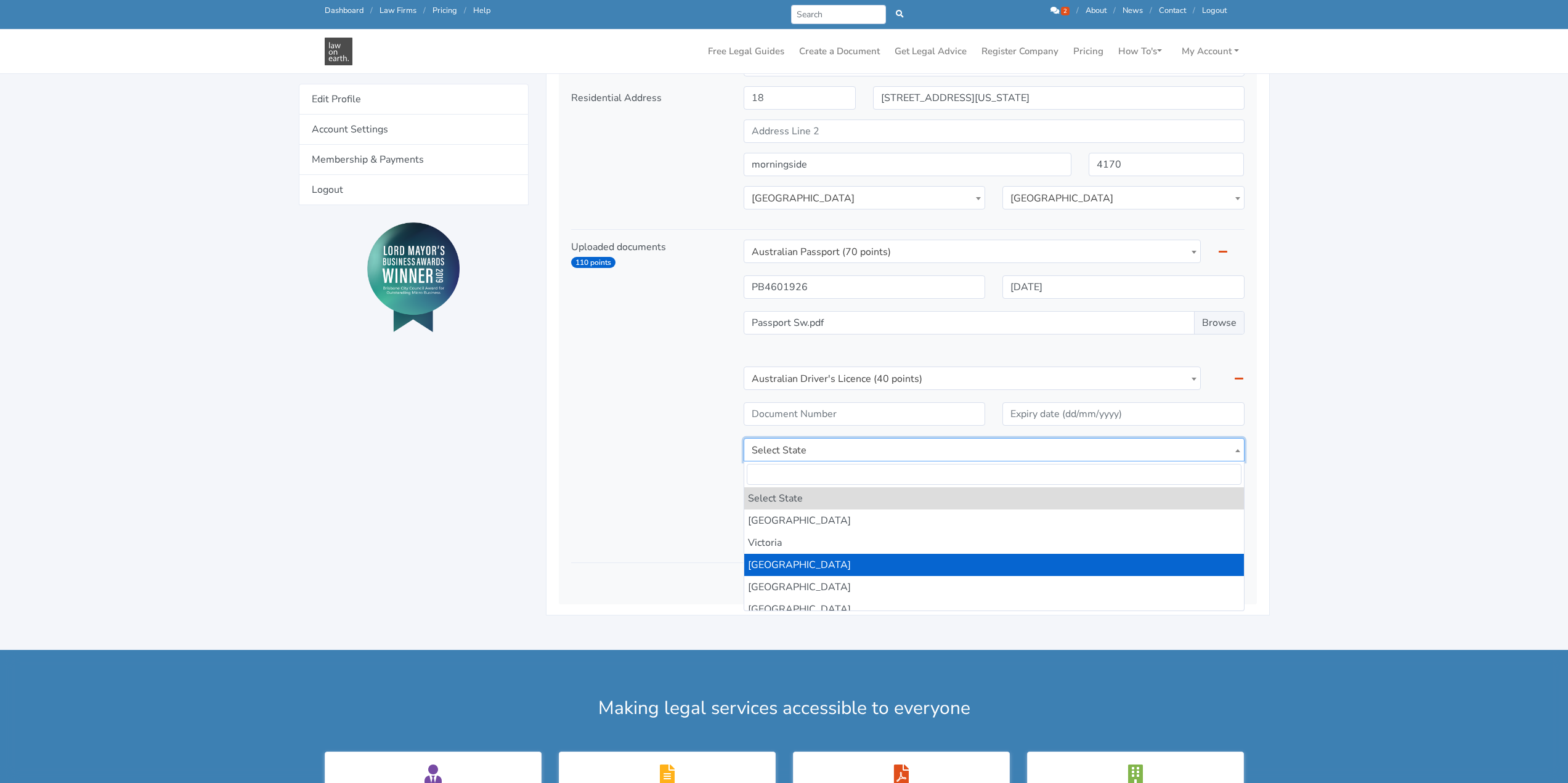
select select "QLD"
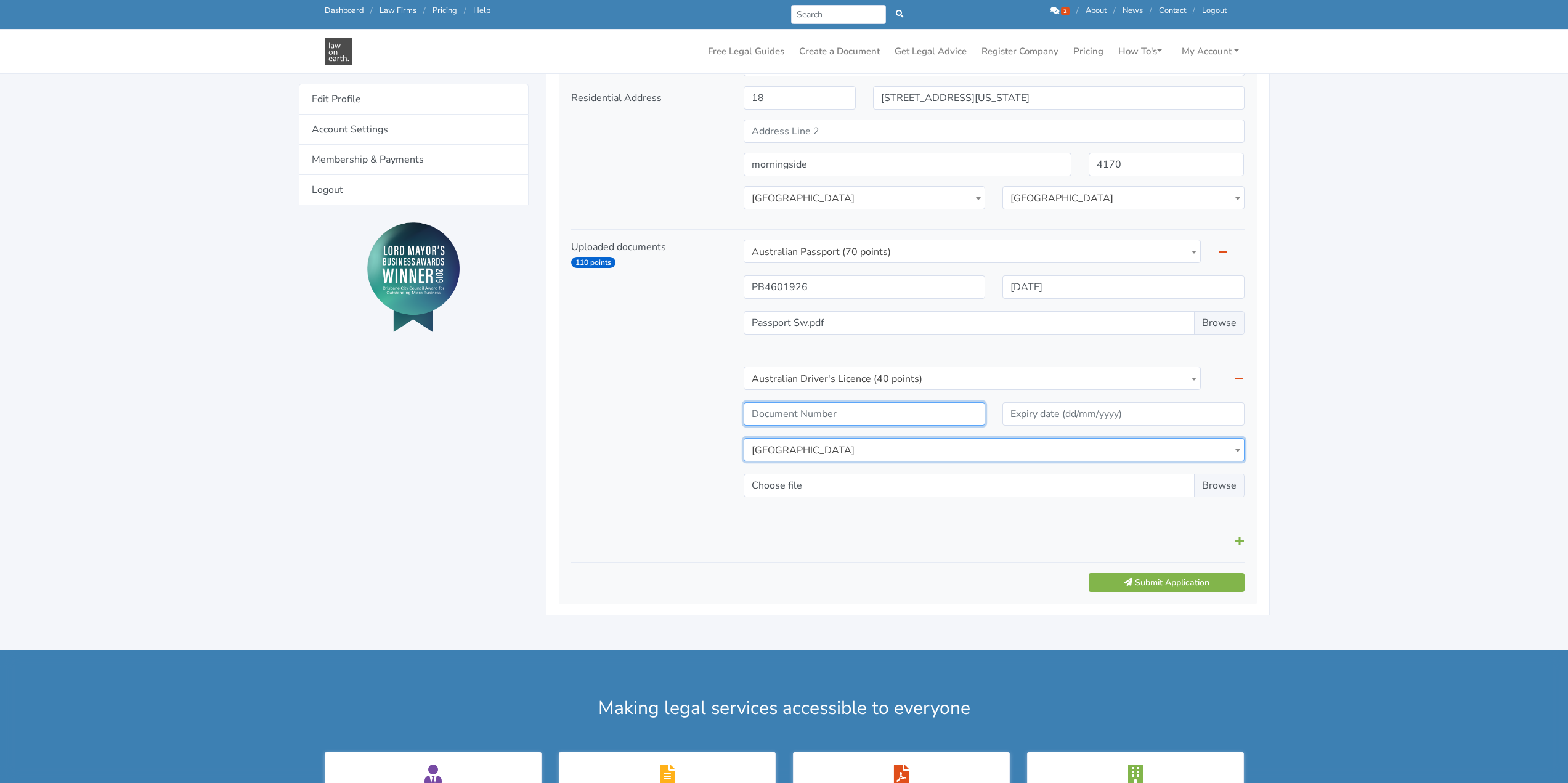
click at [813, 415] on input "text" at bounding box center [864, 414] width 242 height 23
type input "2D56B3AE08"
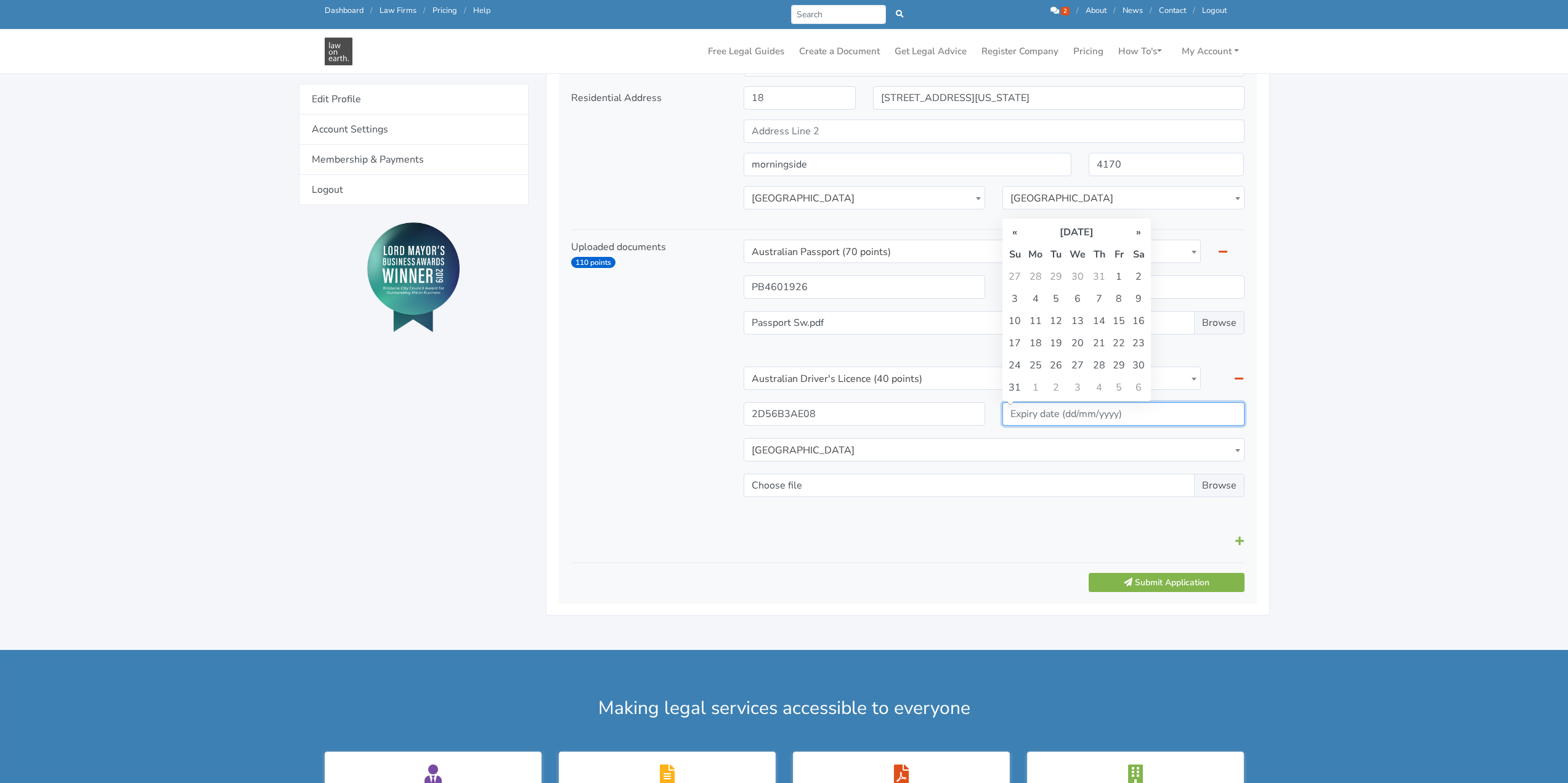
click at [1053, 414] on input "text" at bounding box center [1123, 414] width 242 height 23
click at [1135, 234] on th "»" at bounding box center [1138, 232] width 19 height 22
click at [1133, 234] on th "»" at bounding box center [1138, 232] width 19 height 22
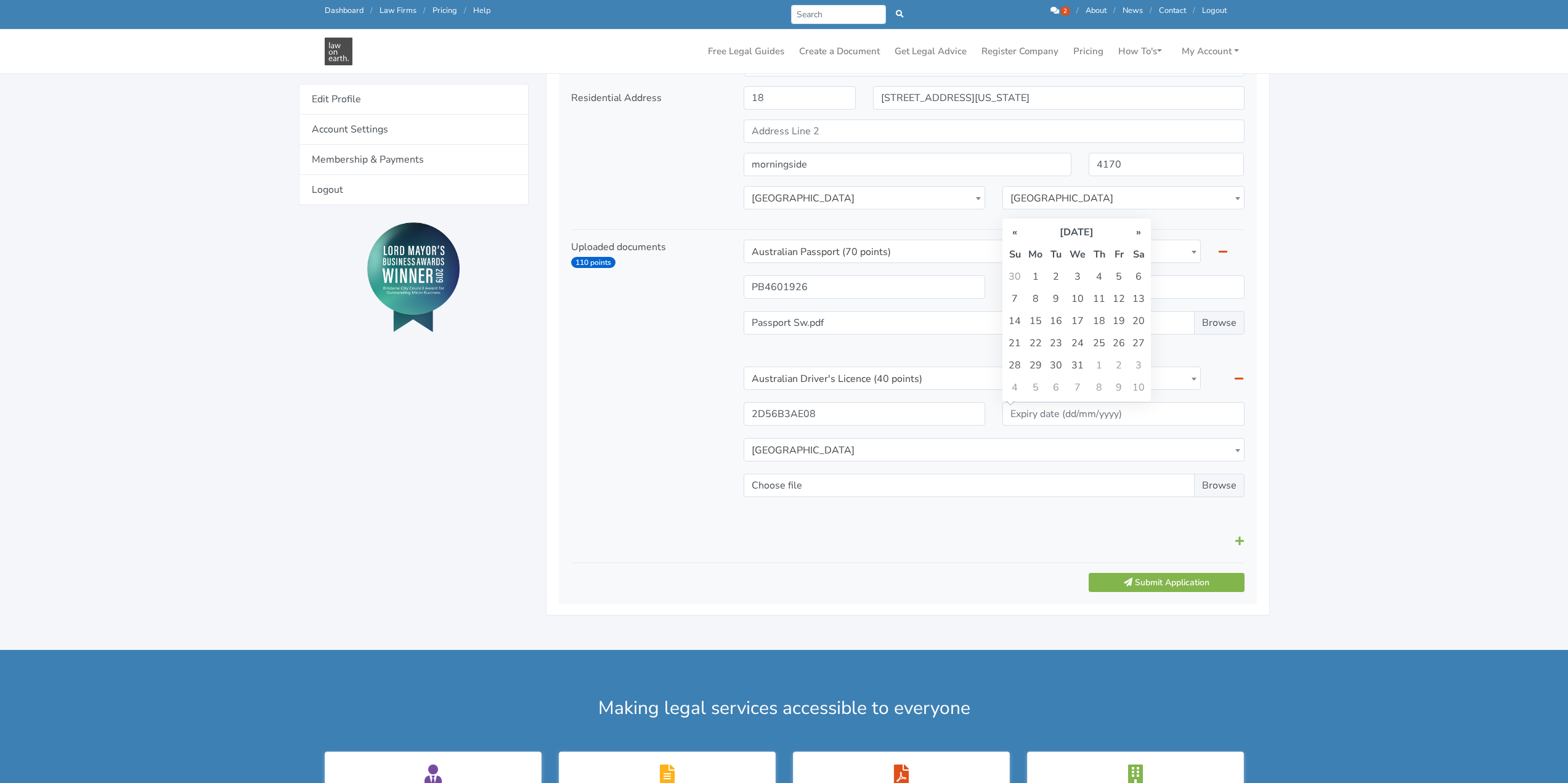
click at [1133, 234] on th "»" at bounding box center [1138, 232] width 19 height 22
click at [1034, 367] on td "26" at bounding box center [1035, 365] width 21 height 22
type input "26/01/2026"
click at [1217, 485] on input "Choose file" at bounding box center [994, 485] width 501 height 23
type input "C:\fakepath\Drivers L SW.pdf"
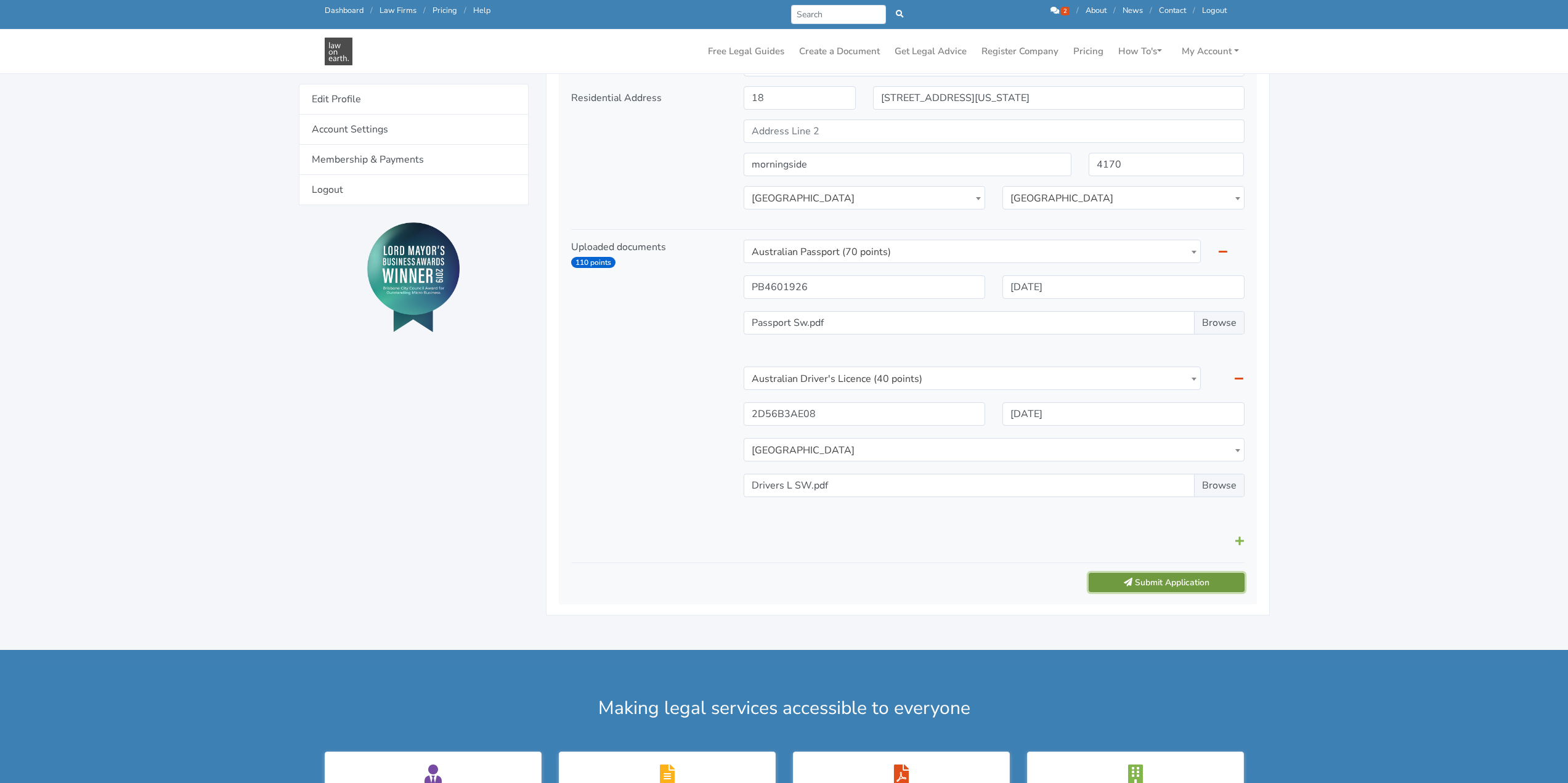
click at [1186, 579] on button "Submit Application" at bounding box center [1166, 582] width 155 height 19
